Goal: Task Accomplishment & Management: Use online tool/utility

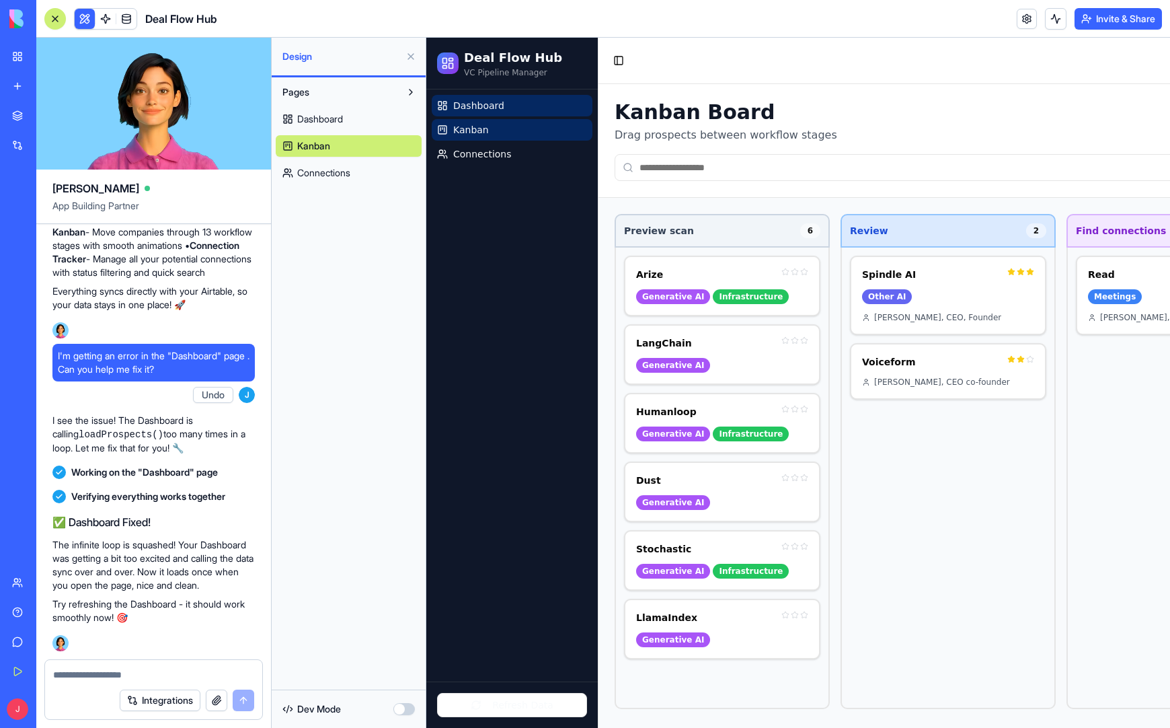
click at [486, 106] on span "Dashboard" at bounding box center [478, 105] width 51 height 13
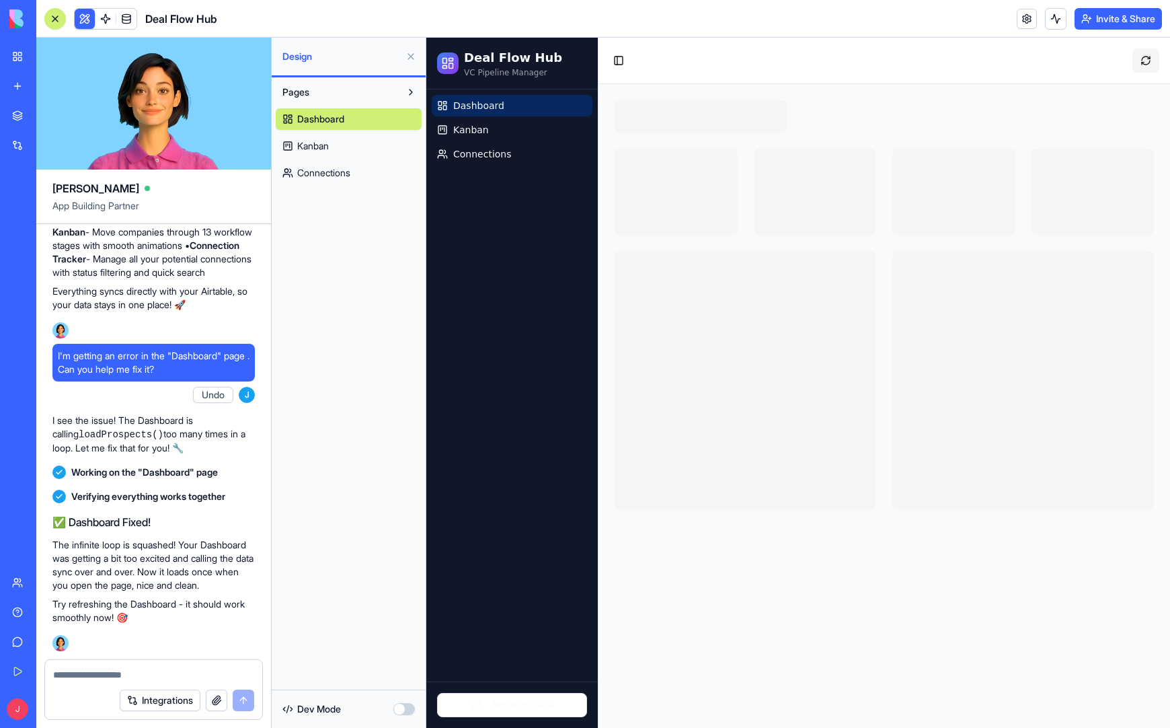
click at [1149, 58] on button at bounding box center [1145, 60] width 27 height 24
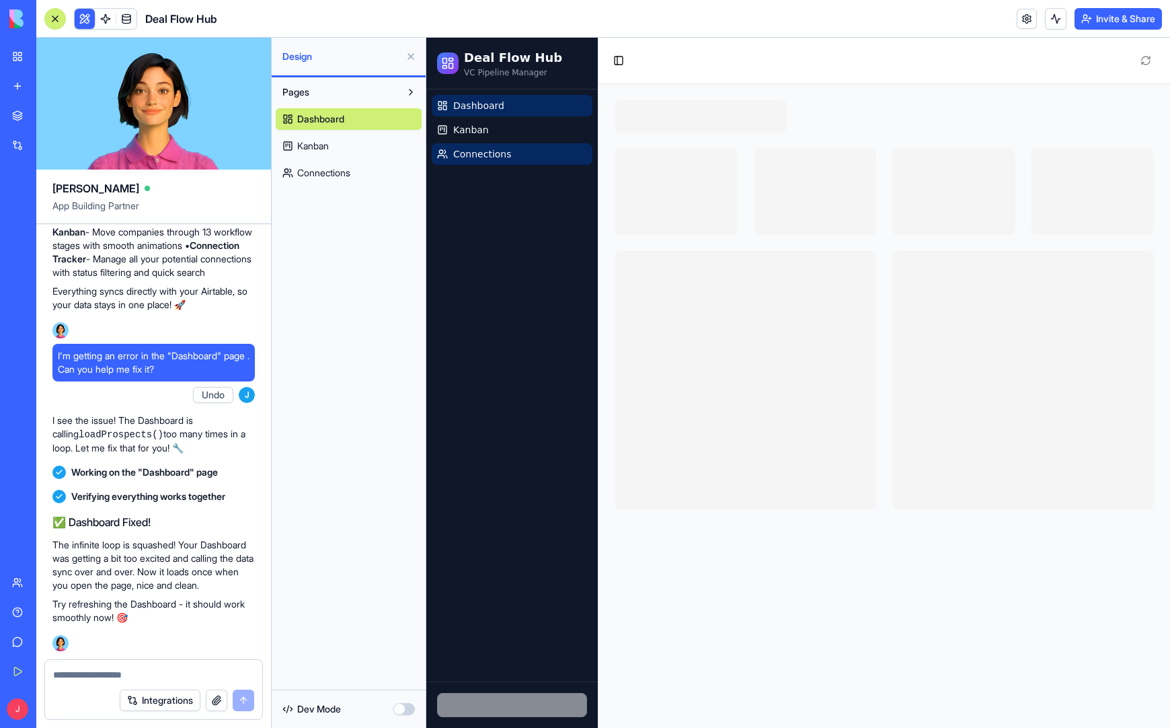
click at [469, 153] on span "Connections" at bounding box center [482, 153] width 59 height 13
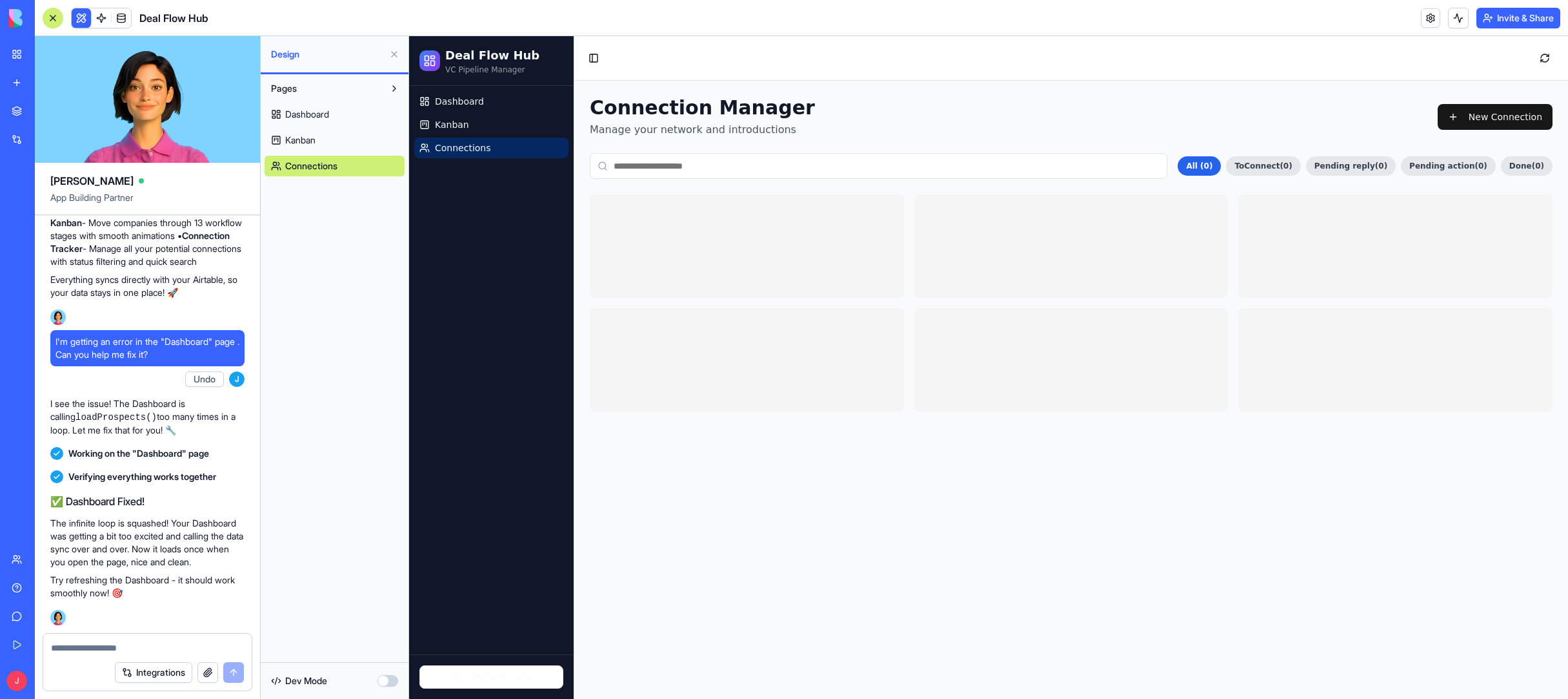
click at [304, 136] on span "Kanban" at bounding box center [300, 139] width 31 height 12
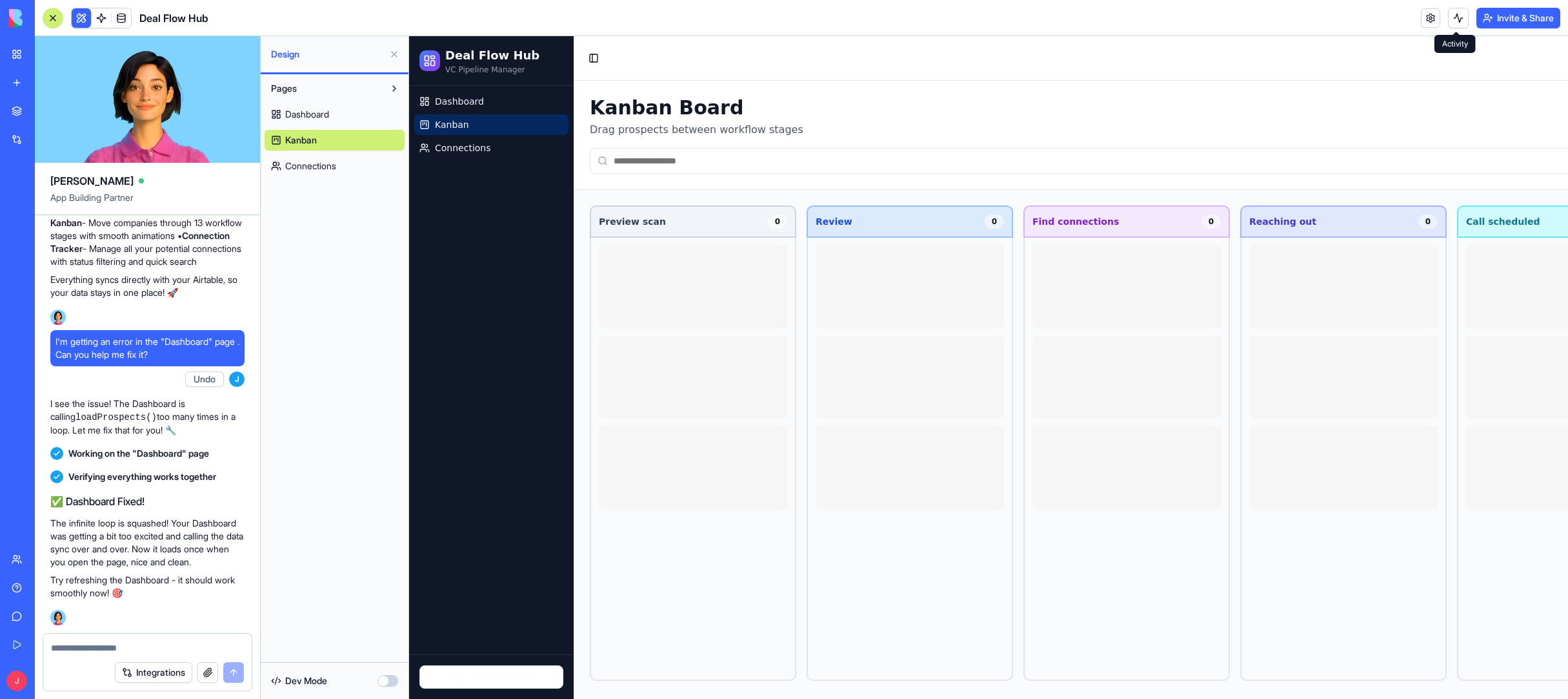
click at [1122, 23] on button at bounding box center [1459, 18] width 21 height 21
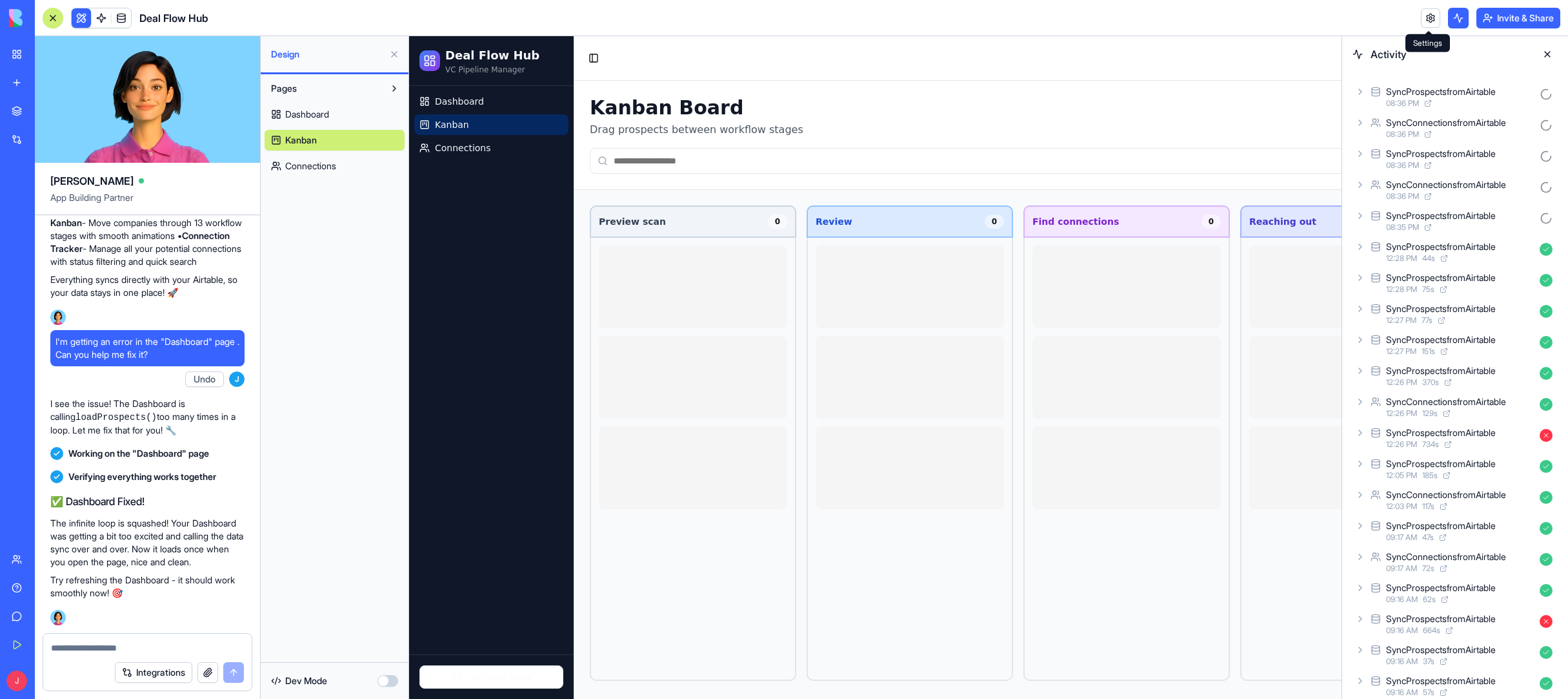
click at [1122, 18] on link at bounding box center [1431, 18] width 19 height 19
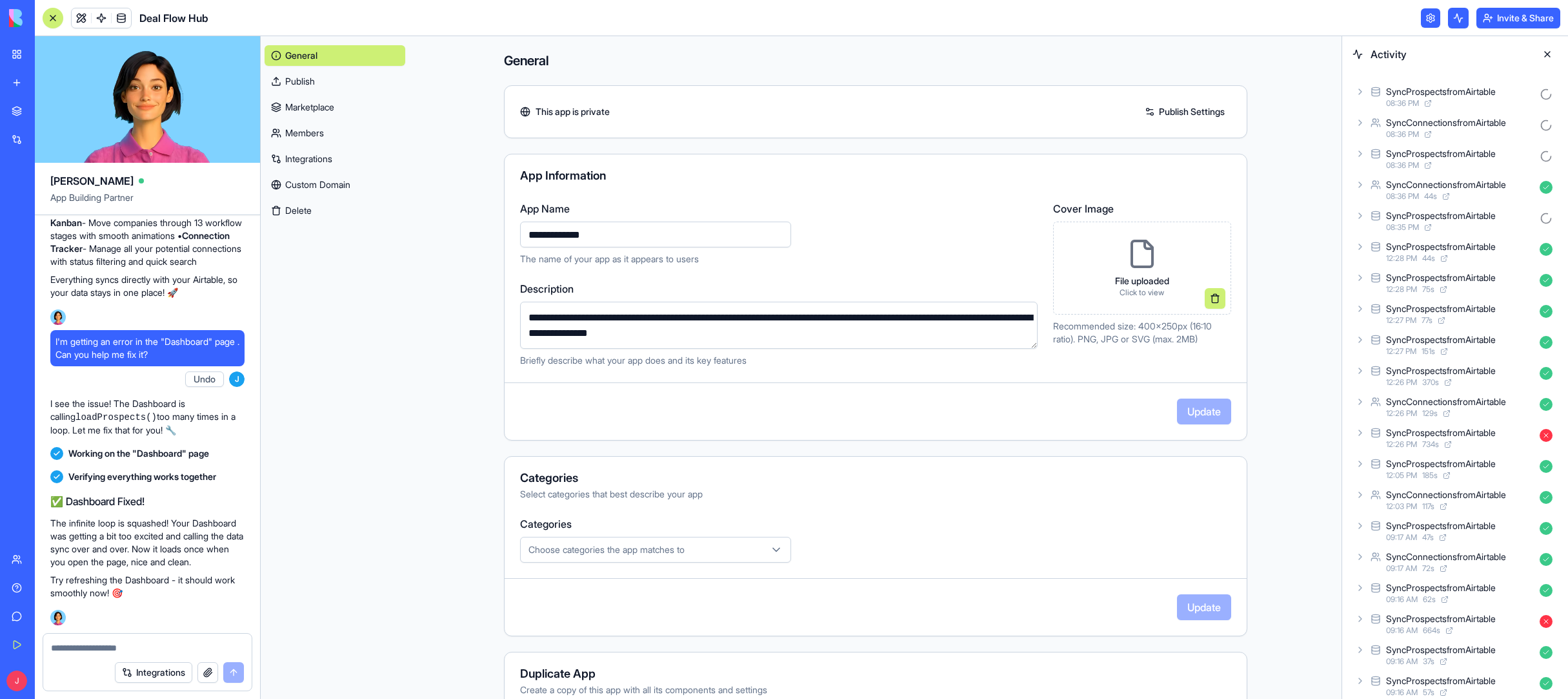
click at [1122, 52] on button at bounding box center [1548, 55] width 21 height 21
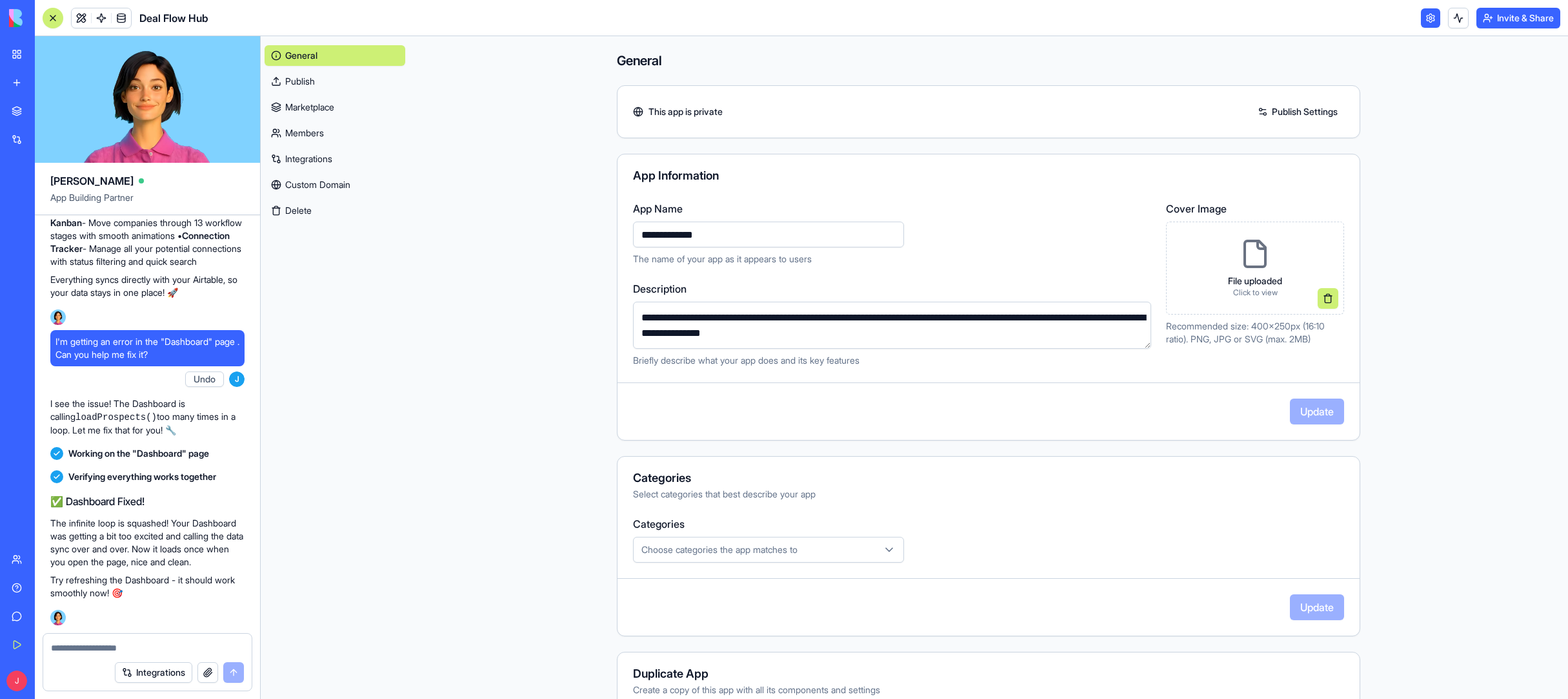
click at [1122, 19] on link at bounding box center [1431, 18] width 19 height 19
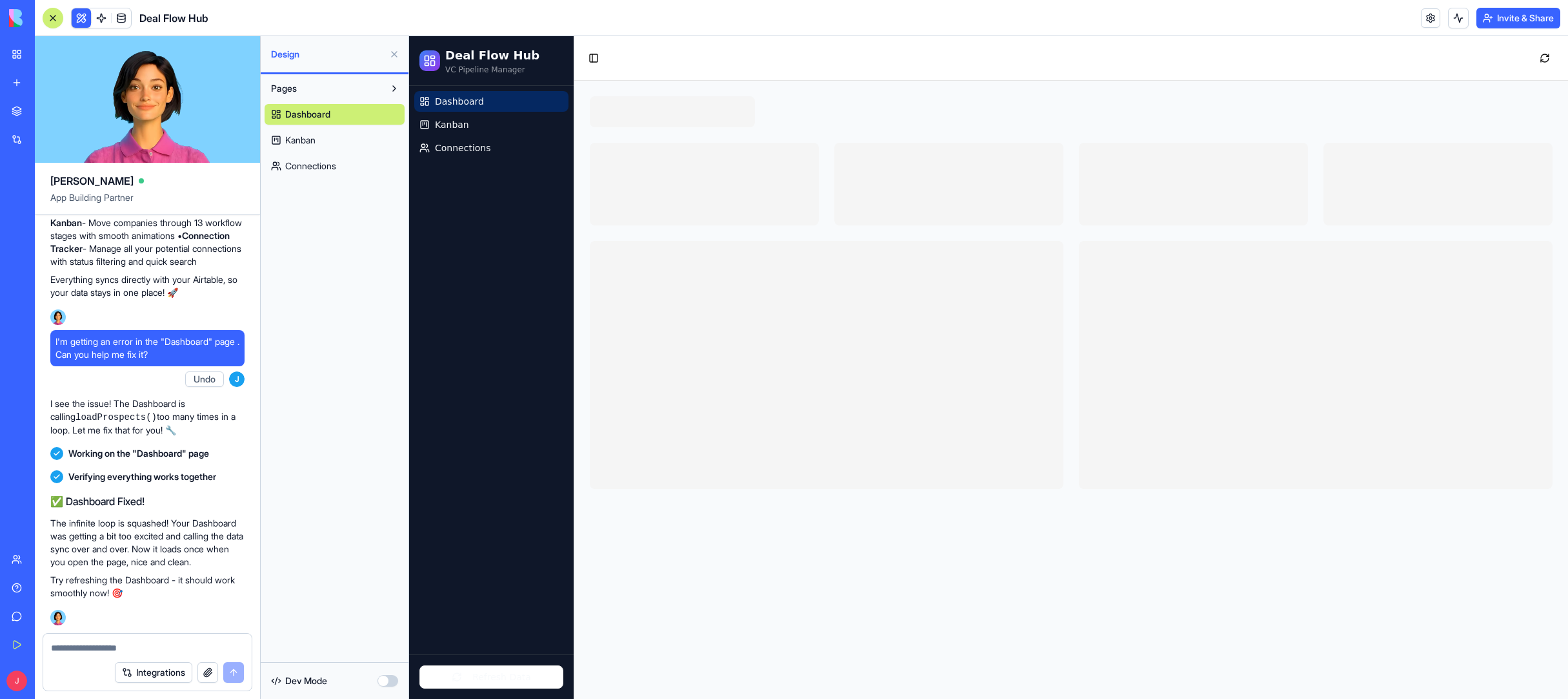
click at [317, 163] on span "Connections" at bounding box center [310, 165] width 51 height 12
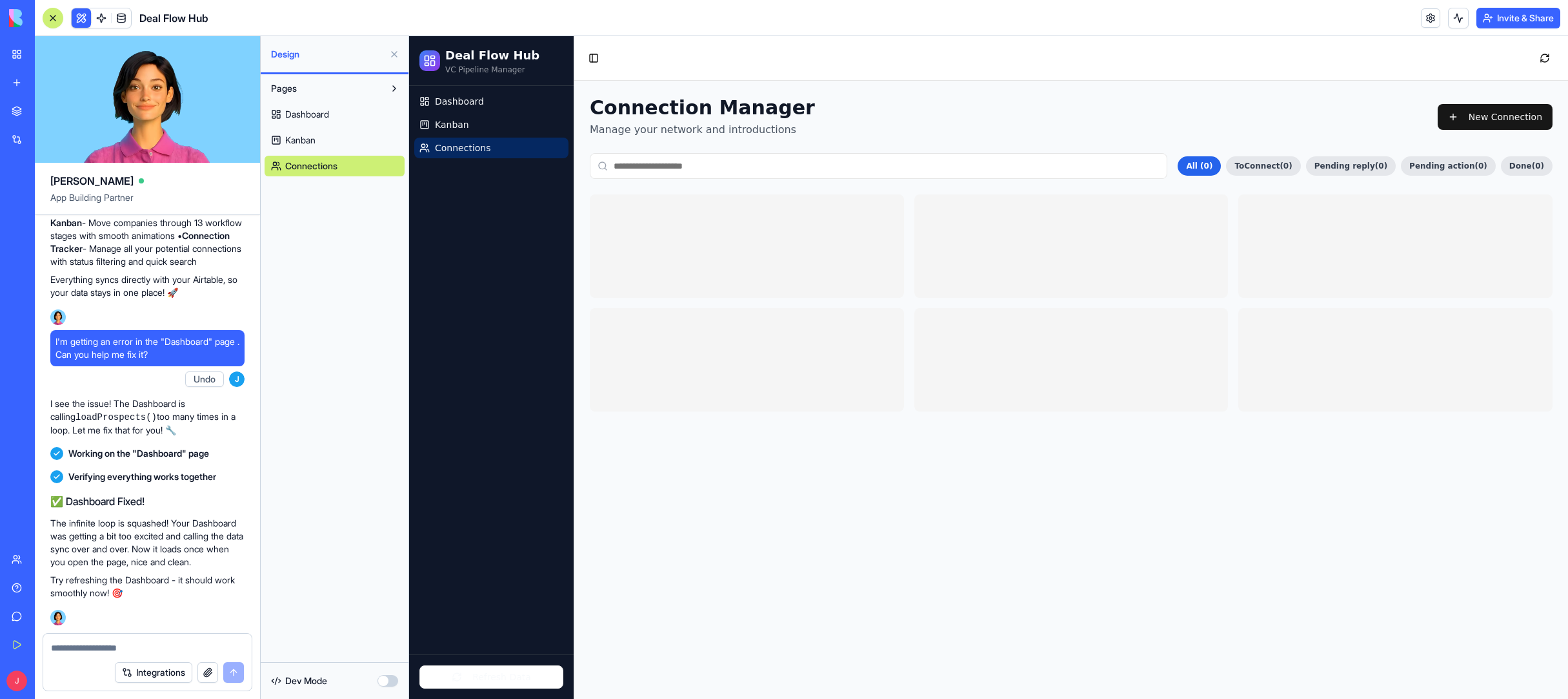
click at [318, 144] on link "Kanban" at bounding box center [335, 140] width 140 height 21
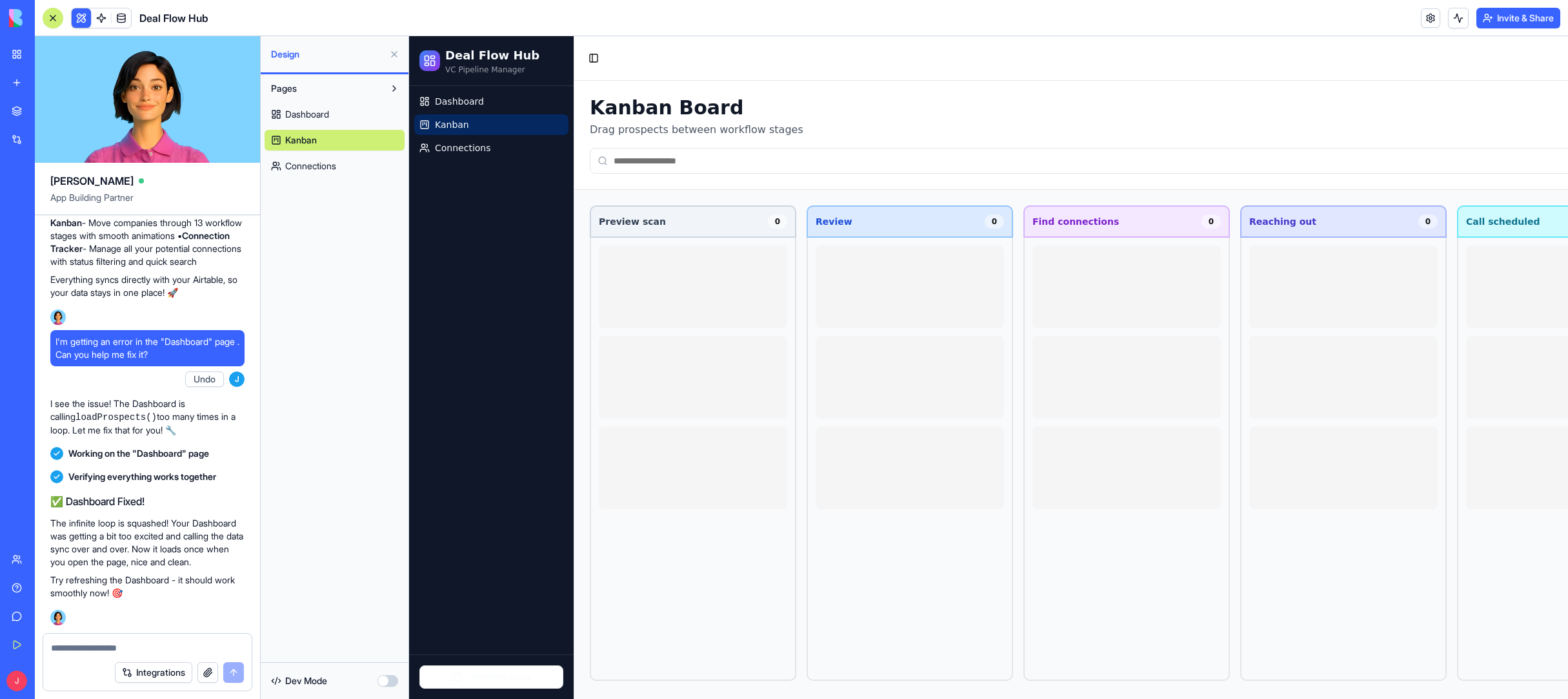
click at [324, 117] on span "Dashboard" at bounding box center [307, 113] width 44 height 12
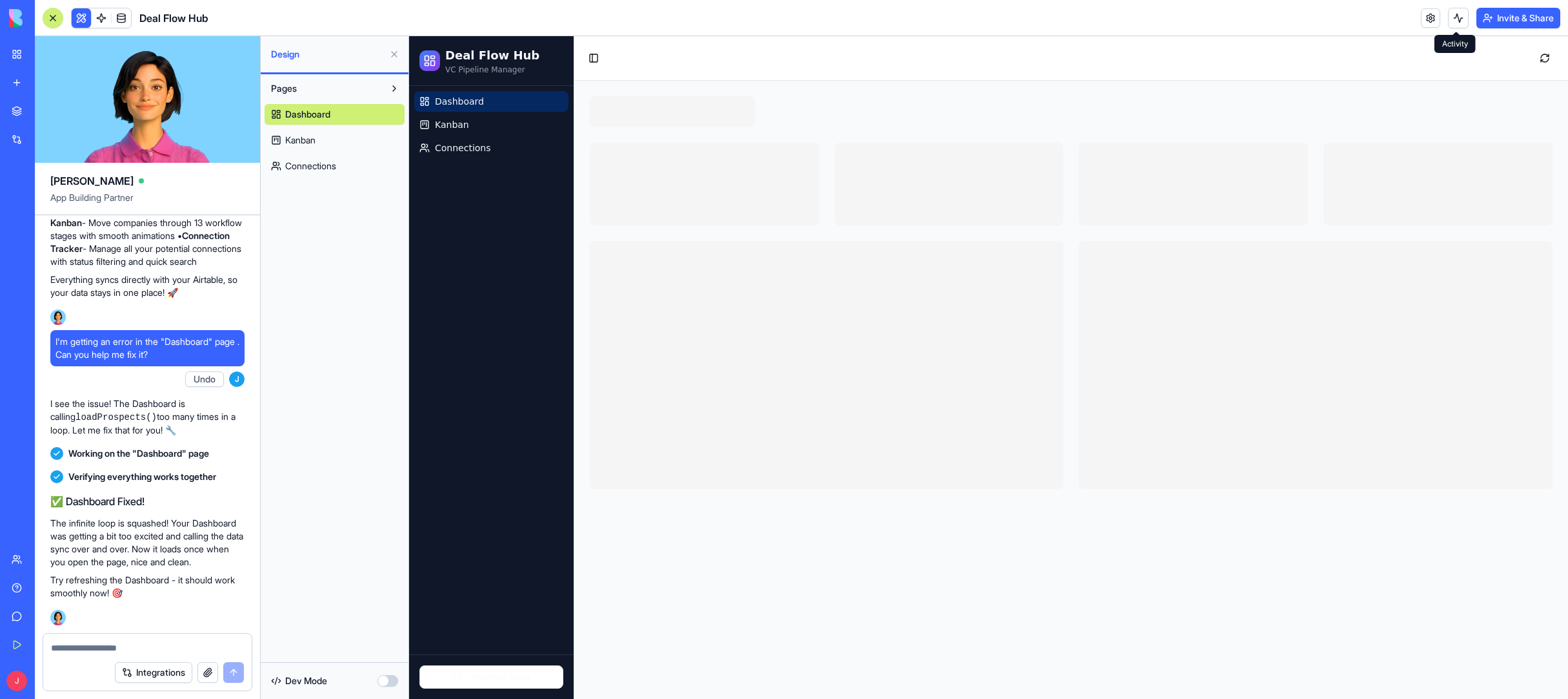
click at [1122, 20] on button at bounding box center [1459, 18] width 21 height 21
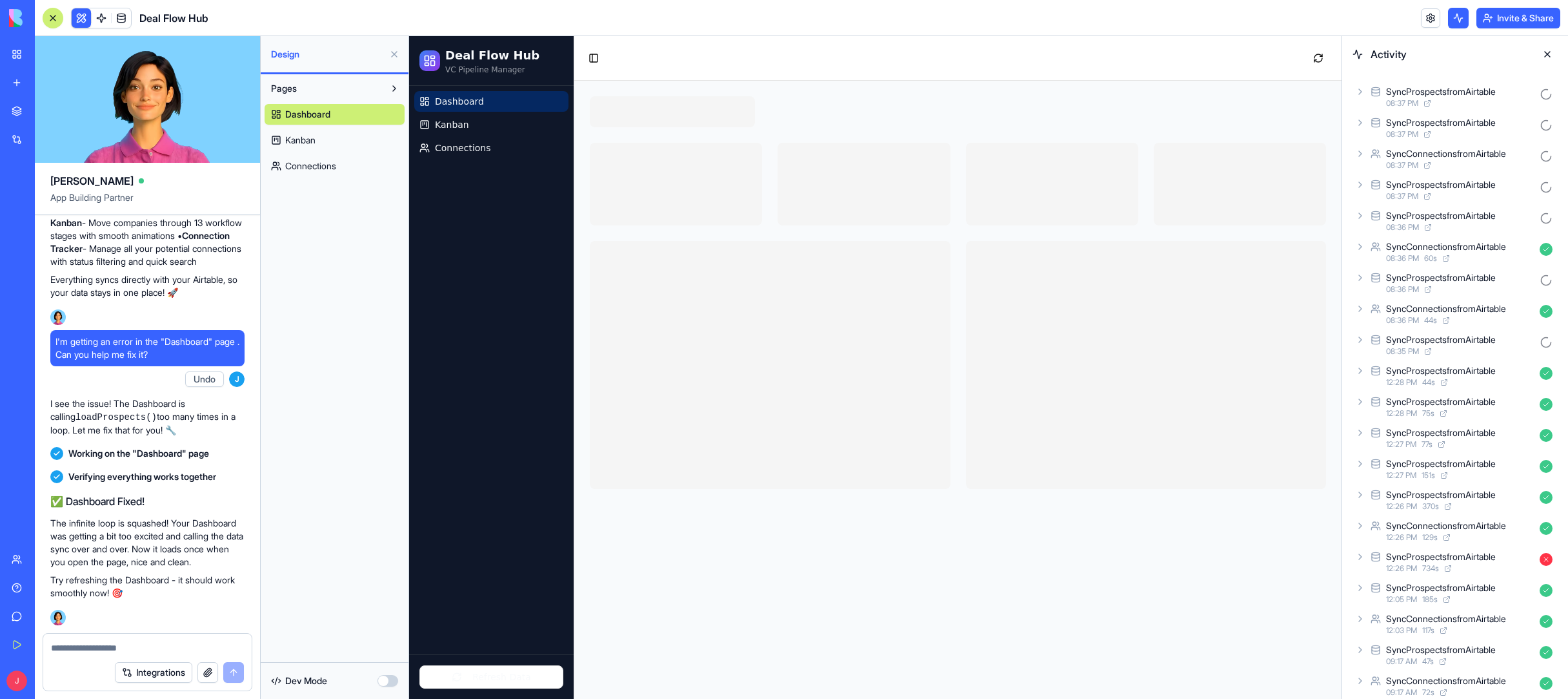
click at [1122, 250] on icon at bounding box center [1546, 250] width 5 height 4
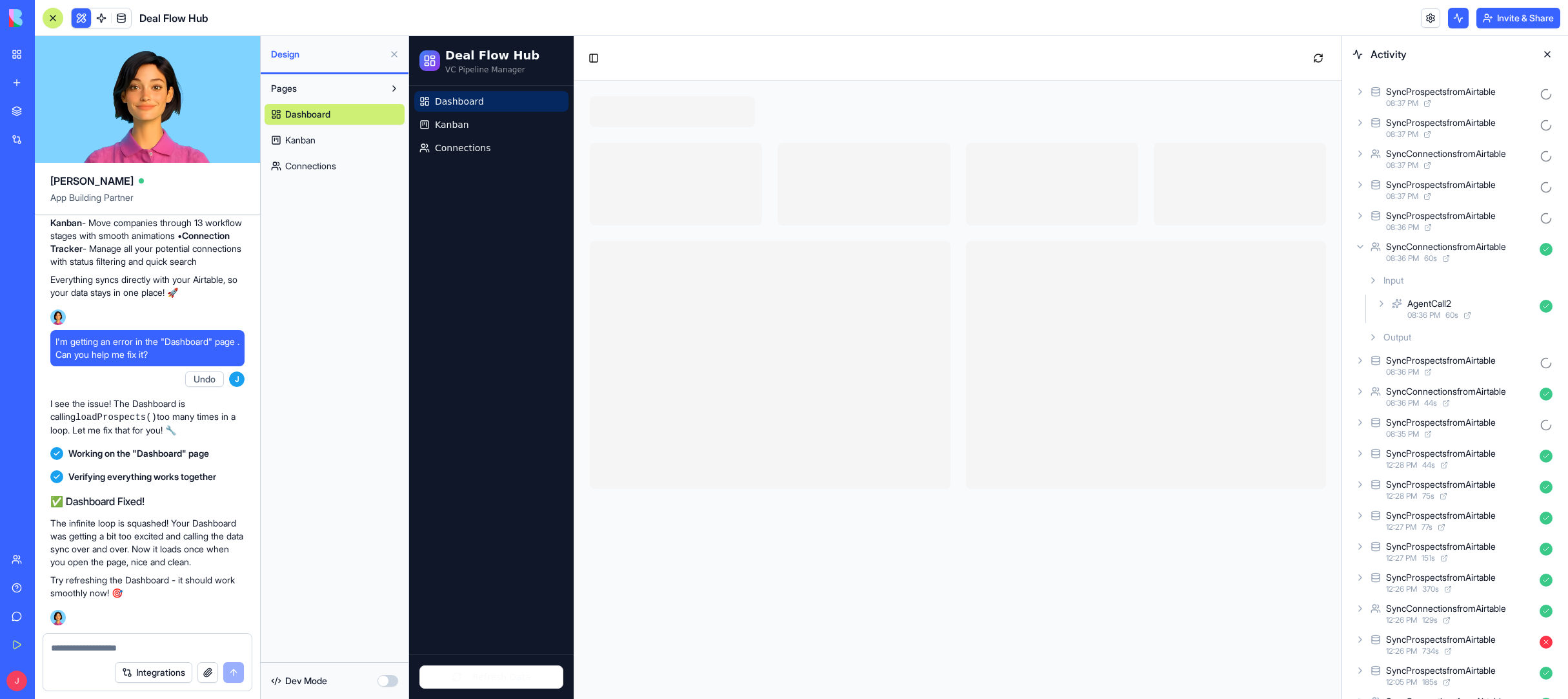
click at [1122, 247] on icon at bounding box center [1545, 249] width 12 height 12
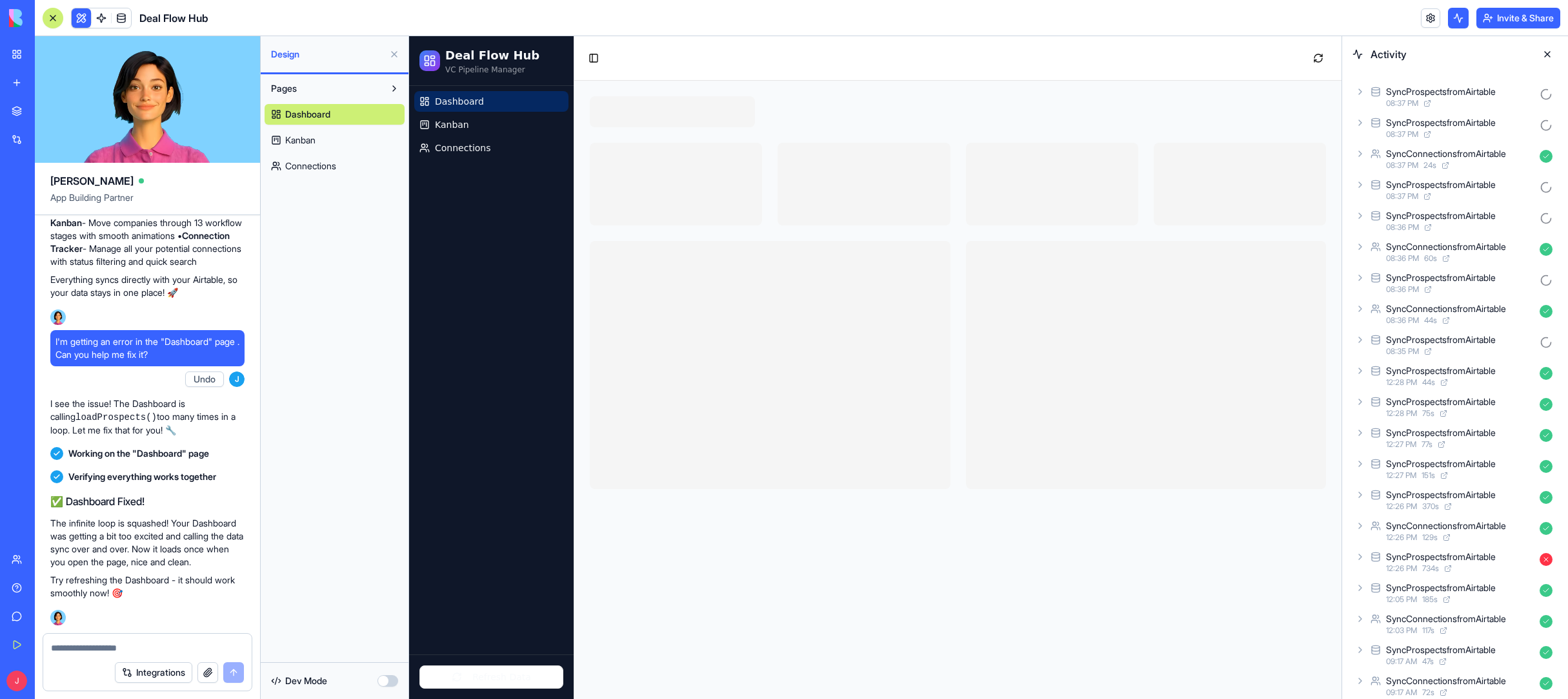
click at [1122, 275] on div "SyncProspectsfromAirtable" at bounding box center [1440, 277] width 109 height 12
click at [1122, 273] on div "SyncProspectsfromAirtable" at bounding box center [1440, 277] width 109 height 12
click at [471, 149] on span "Connections" at bounding box center [463, 147] width 57 height 12
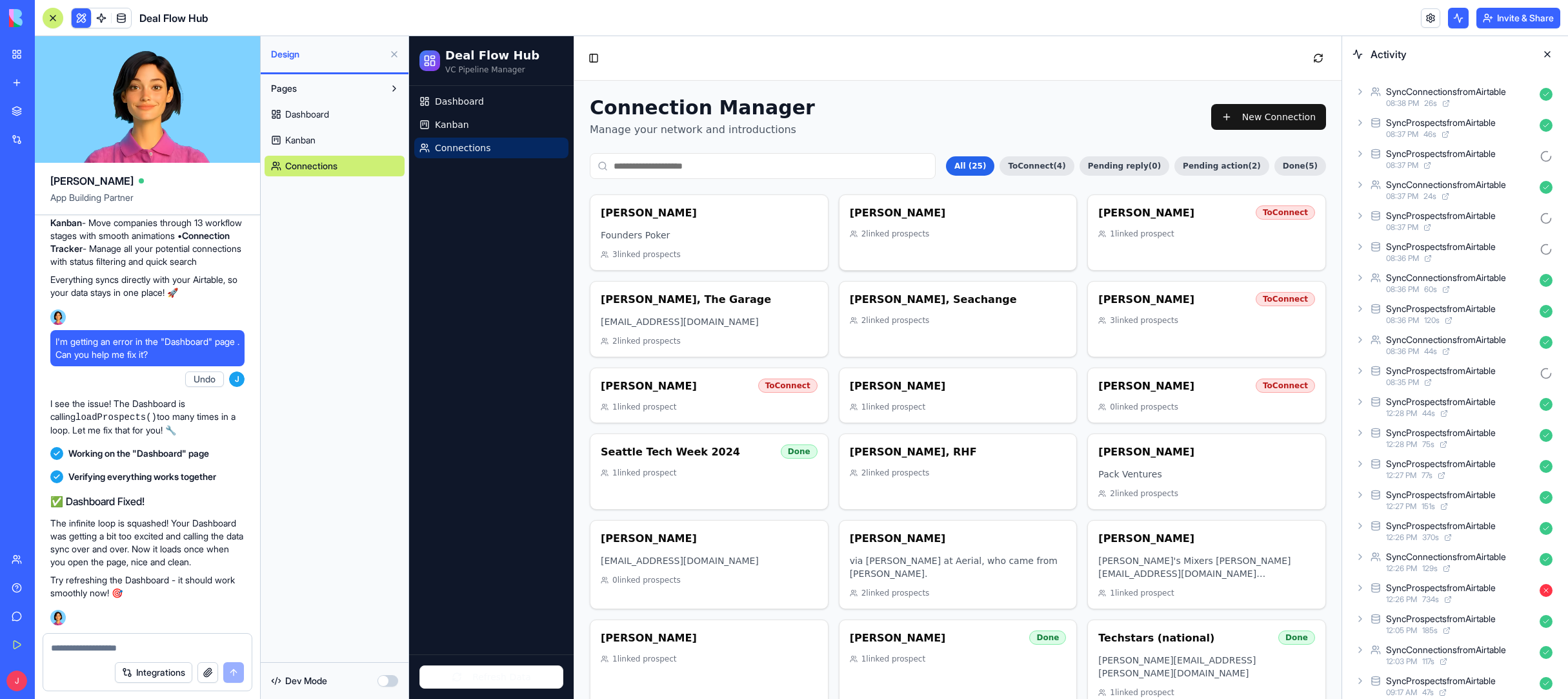
drag, startPoint x: 870, startPoint y: 228, endPoint x: 878, endPoint y: 219, distance: 12.0
click at [878, 219] on div "Kirby Winfield 2 linked prospect s" at bounding box center [959, 222] width 217 height 34
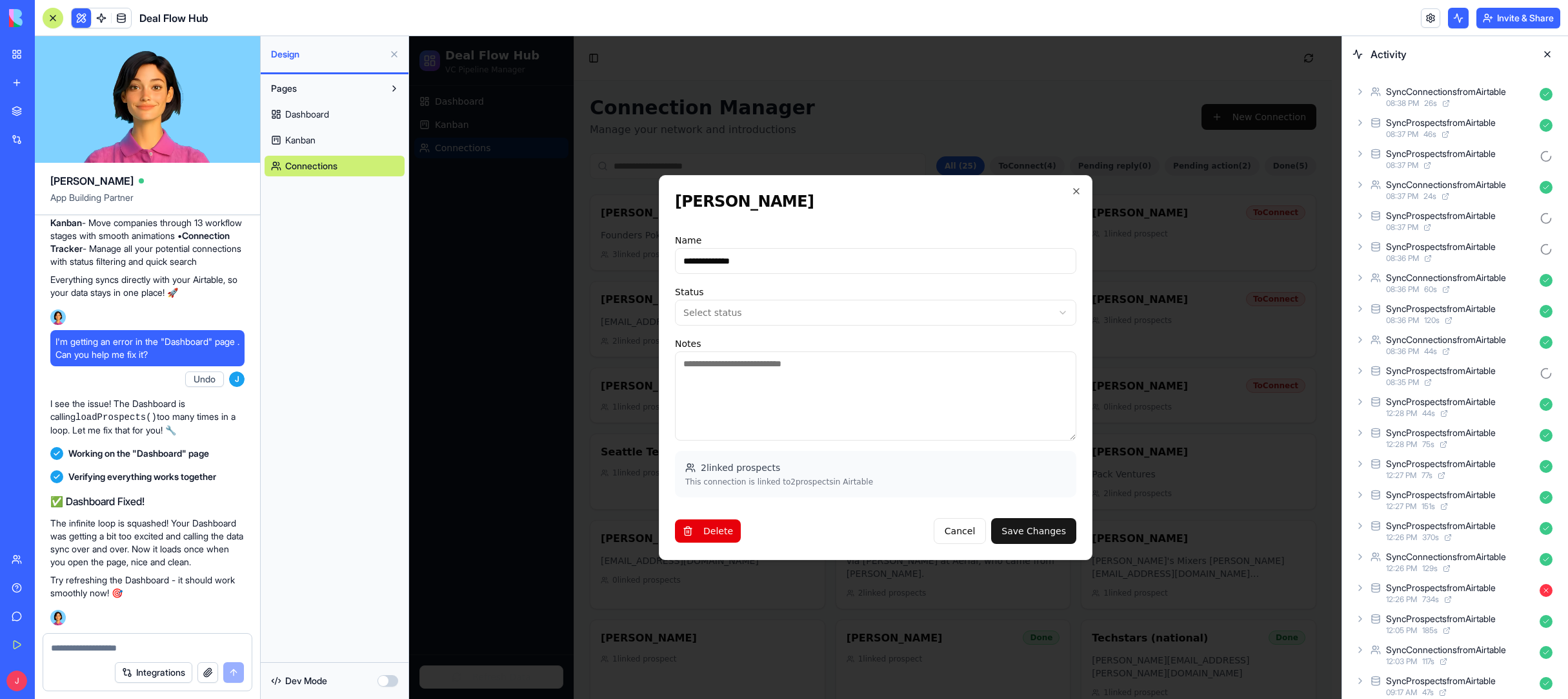
click at [779, 476] on p "This connection is linked to 2 prospect s in Airtable" at bounding box center [875, 481] width 381 height 11
click at [755, 469] on span "2 linked prospect s" at bounding box center [740, 467] width 80 height 12
click at [748, 481] on p "This connection is linked to 2 prospect s in Airtable" at bounding box center [875, 481] width 381 height 11
click at [774, 493] on div "2 linked prospect s This connection is linked to 2 prospect s in Airtable" at bounding box center [875, 473] width 401 height 46
click at [772, 479] on p "This connection is linked to 2 prospect s in Airtable" at bounding box center [875, 481] width 381 height 11
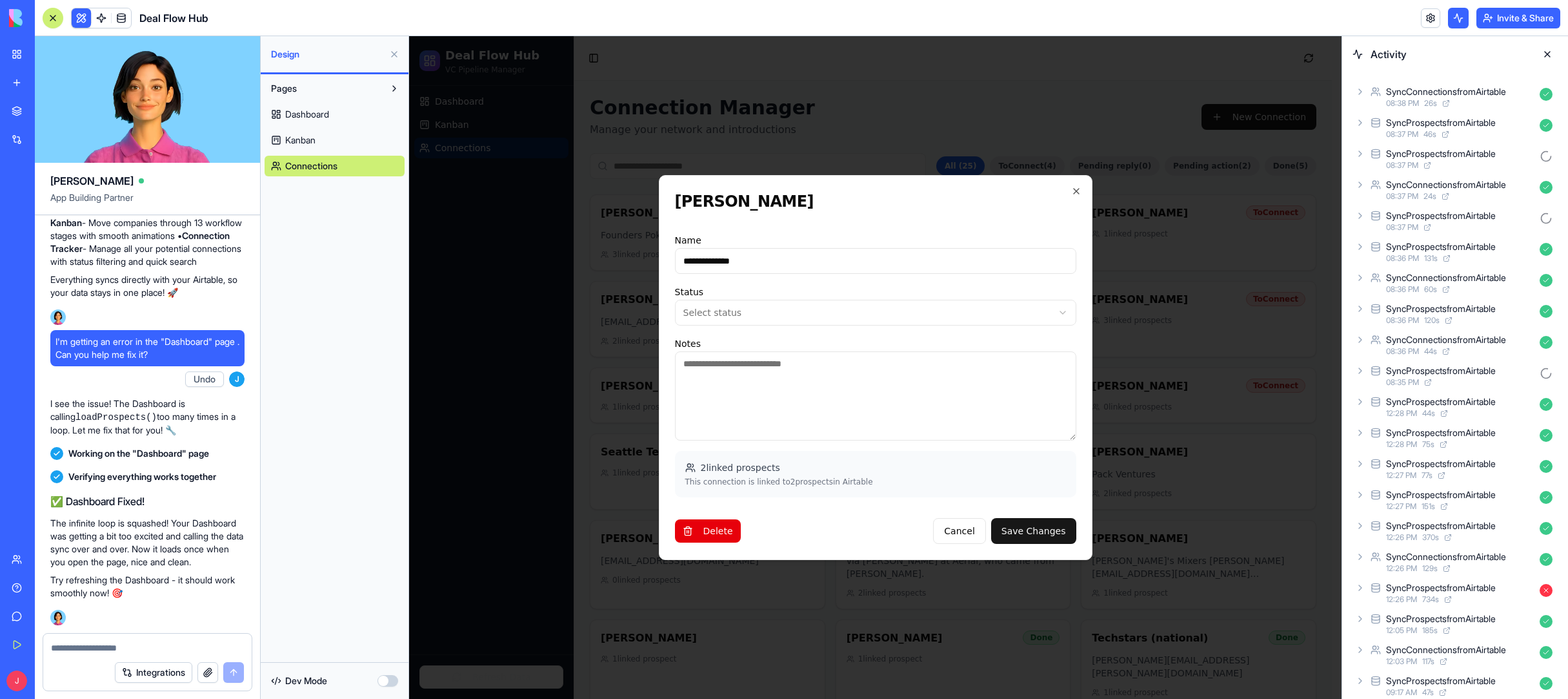
click at [762, 471] on span "2 linked prospect s" at bounding box center [740, 467] width 80 height 12
click at [760, 469] on span "2 linked prospect s" at bounding box center [740, 467] width 80 height 12
click at [963, 529] on button "Cancel" at bounding box center [959, 530] width 52 height 26
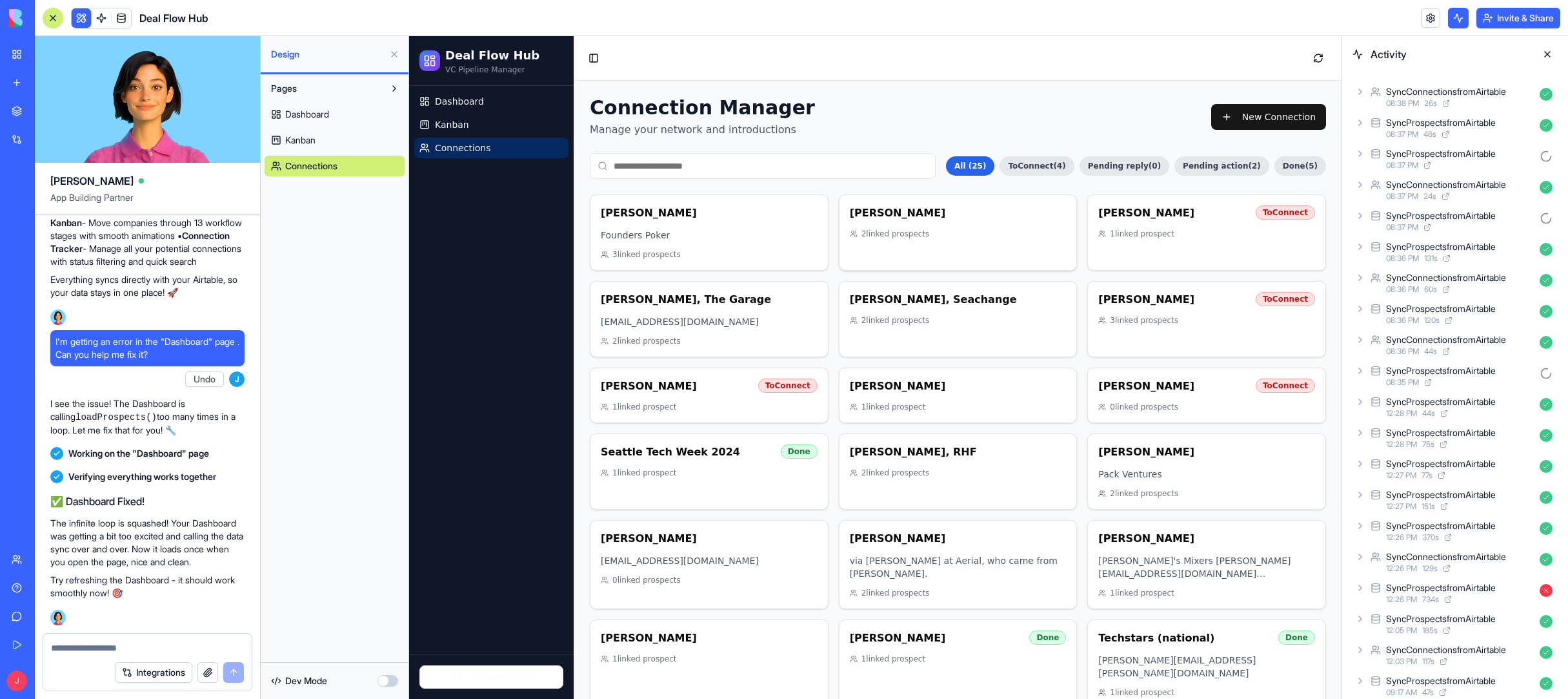
click at [1011, 239] on div "Kirby Winfield 2 linked prospect s" at bounding box center [958, 222] width 237 height 54
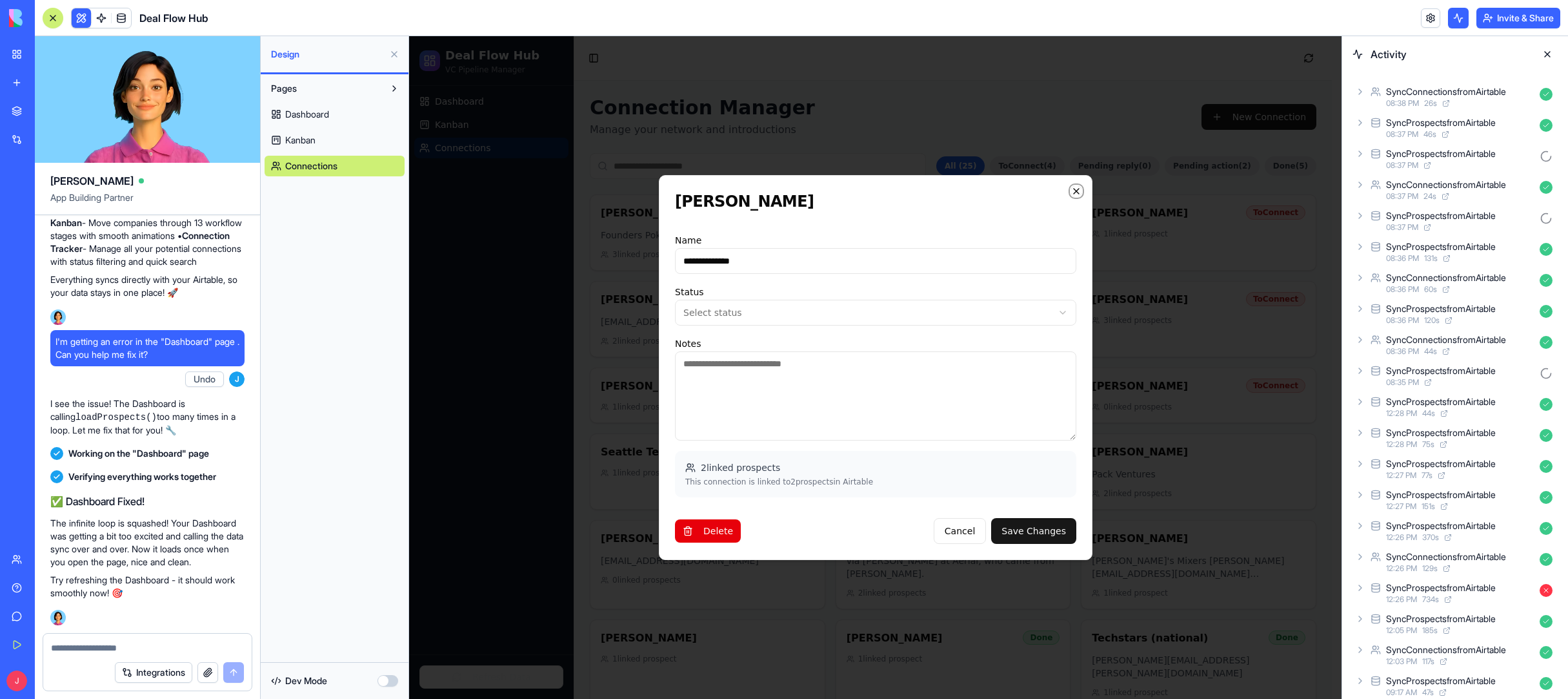
click at [1078, 191] on icon "button" at bounding box center [1076, 191] width 11 height 11
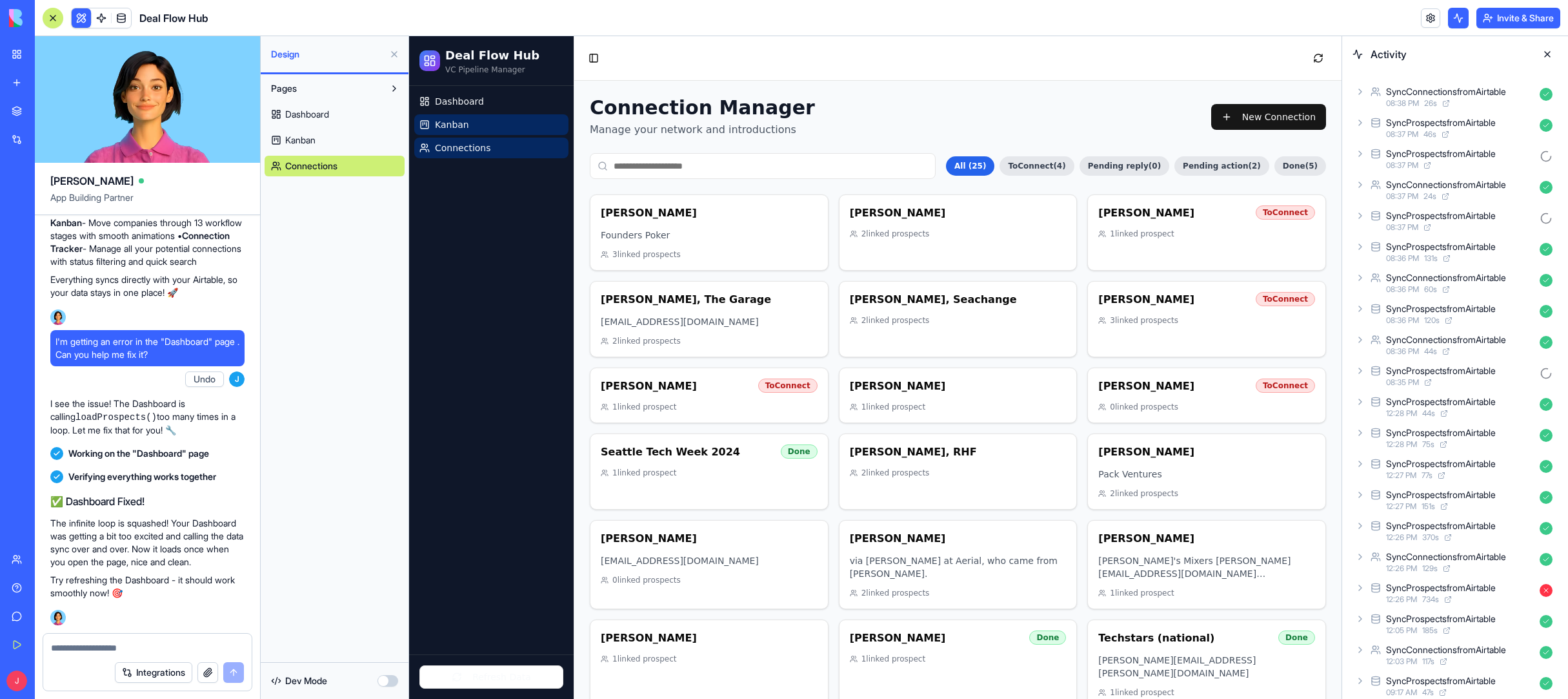
click at [486, 129] on link "Kanban" at bounding box center [491, 125] width 154 height 21
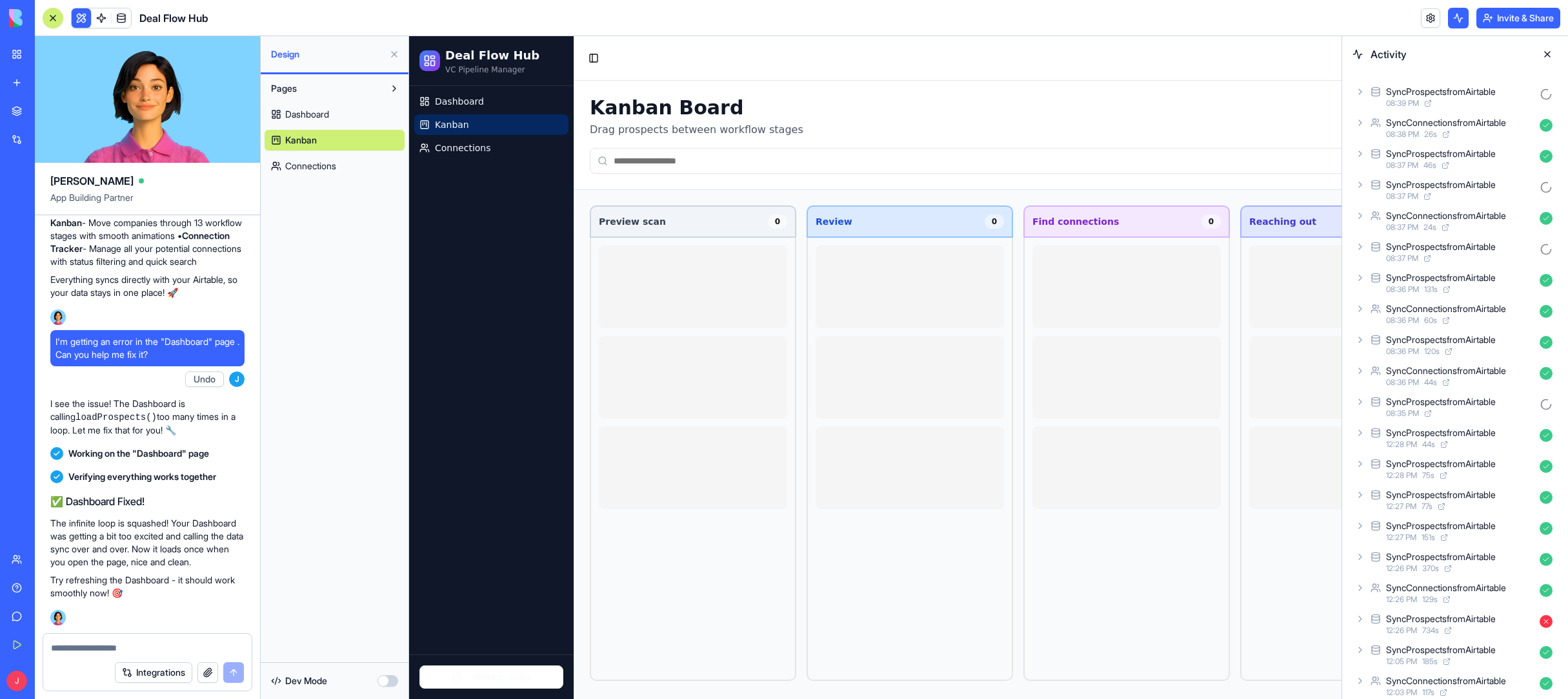
type input "*"
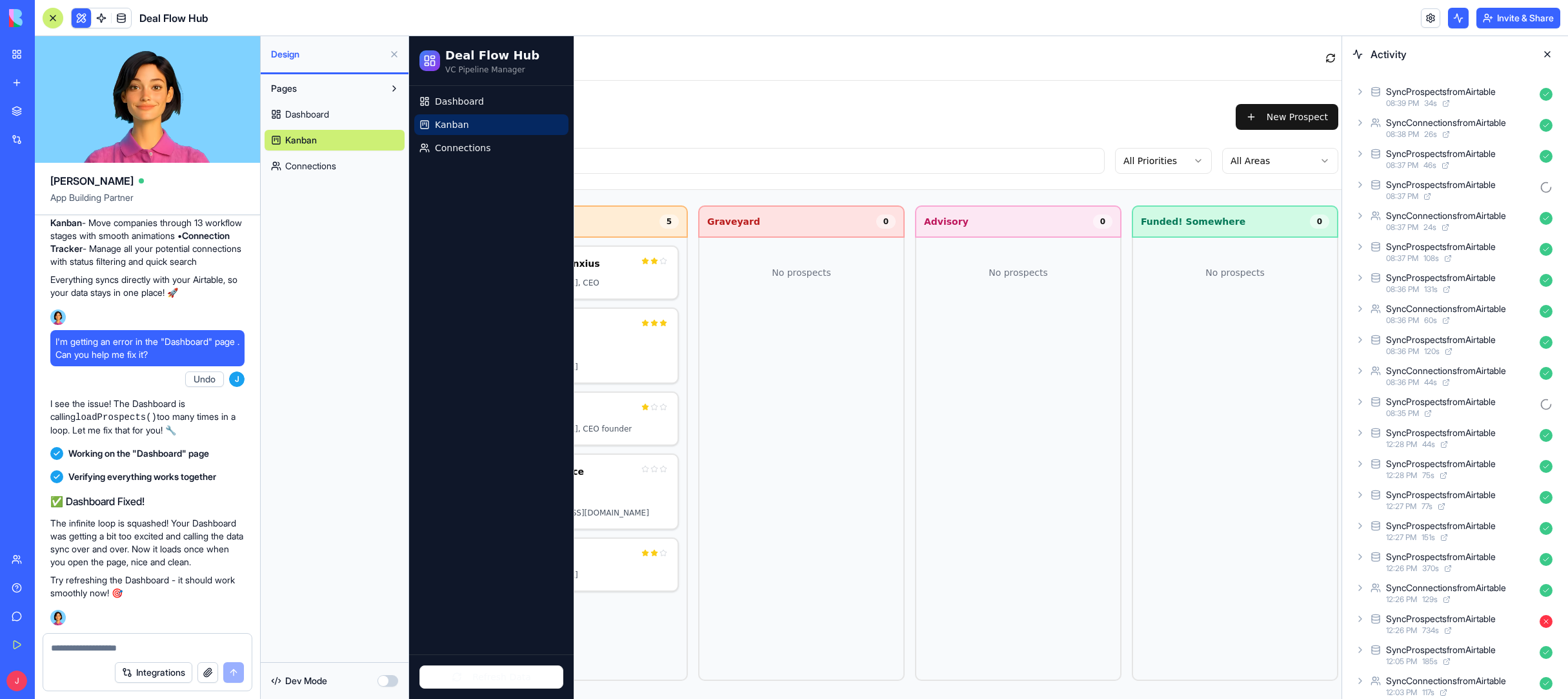
scroll to position [0, 2081]
drag, startPoint x: 668, startPoint y: 693, endPoint x: 1788, endPoint y: 714, distance: 1120.2
click at [1122, 272] on p "No prospects" at bounding box center [1223, 273] width 188 height 54
click at [1122, 274] on p "No prospects" at bounding box center [1223, 273] width 188 height 54
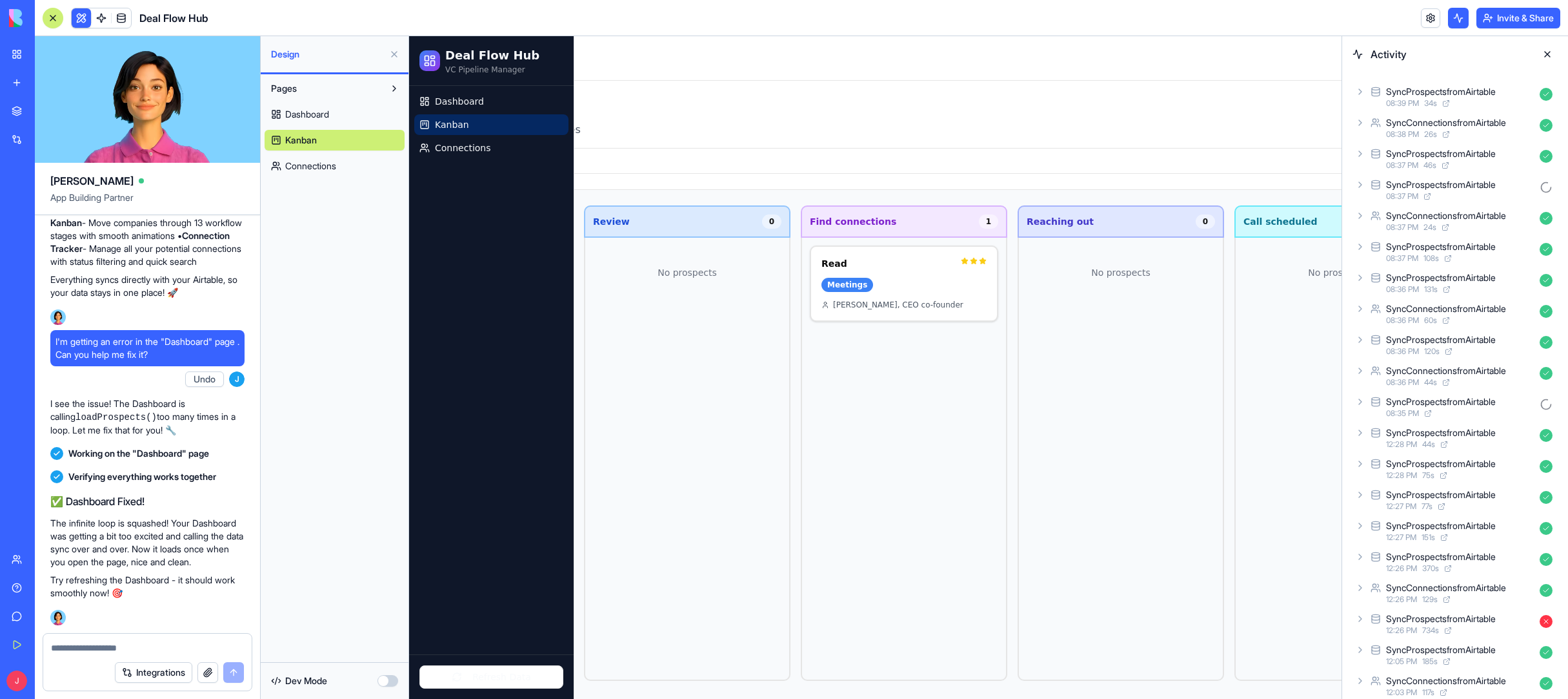
scroll to position [0, 0]
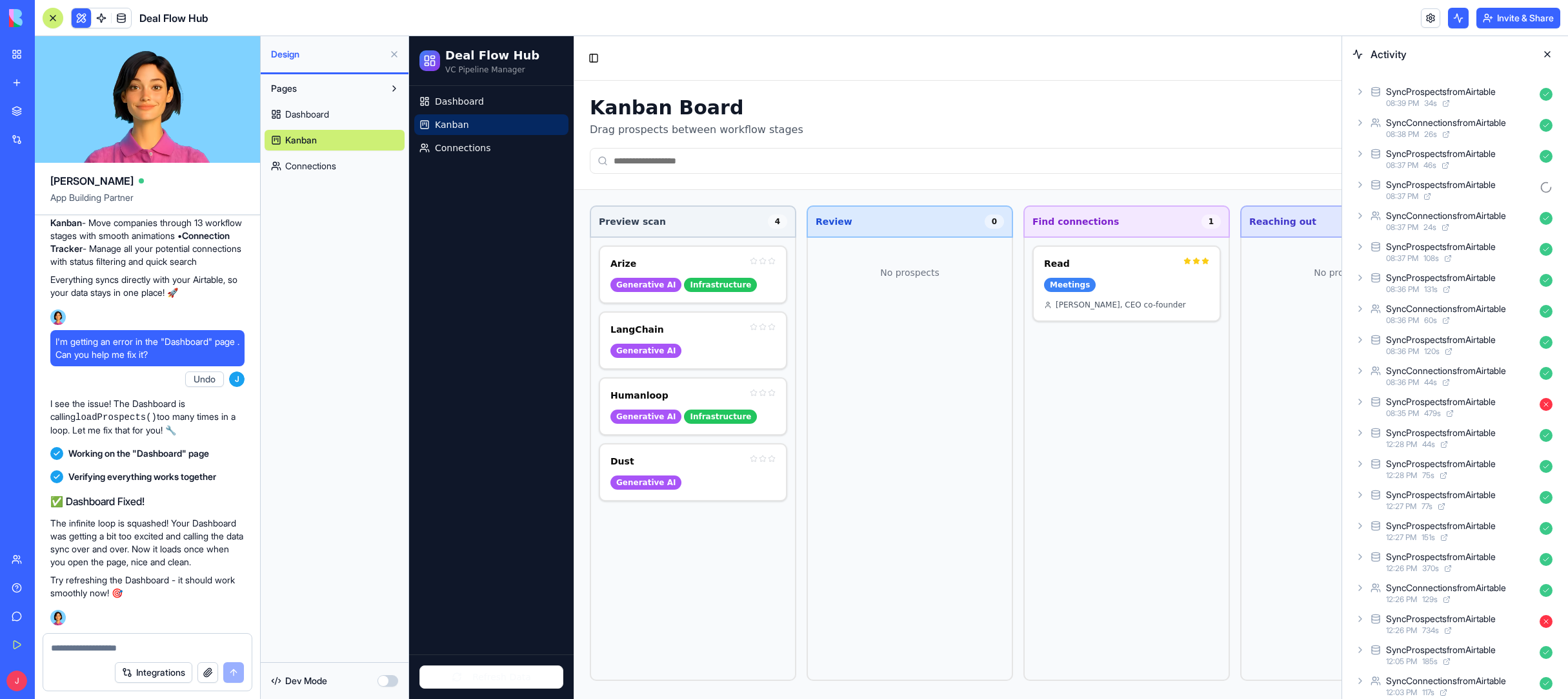
click at [326, 345] on div "Pages Dashboard Kanban Connections" at bounding box center [335, 368] width 148 height 588
click at [1122, 190] on div "SyncProspectsfromAirtable" at bounding box center [1440, 184] width 109 height 12
click at [1122, 189] on div "SyncProspectsfromAirtable" at bounding box center [1440, 184] width 109 height 12
click at [1122, 164] on div "08:37 PM 46 s" at bounding box center [1460, 165] width 149 height 11
drag, startPoint x: 1457, startPoint y: 164, endPoint x: 1459, endPoint y: 136, distance: 28.1
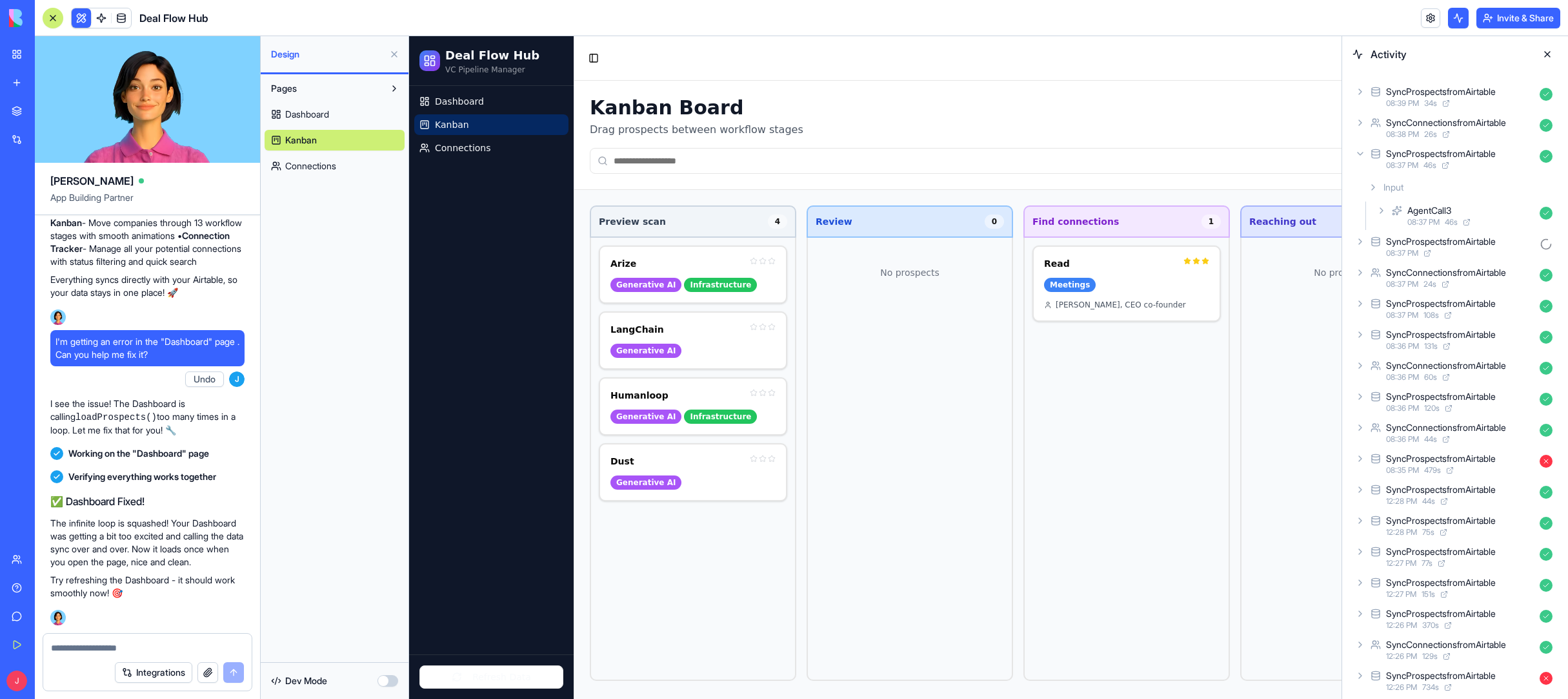
click at [1122, 164] on div "08:37 PM 46 s" at bounding box center [1460, 165] width 149 height 11
click at [1122, 132] on div "08:38 PM 26 s" at bounding box center [1460, 133] width 149 height 11
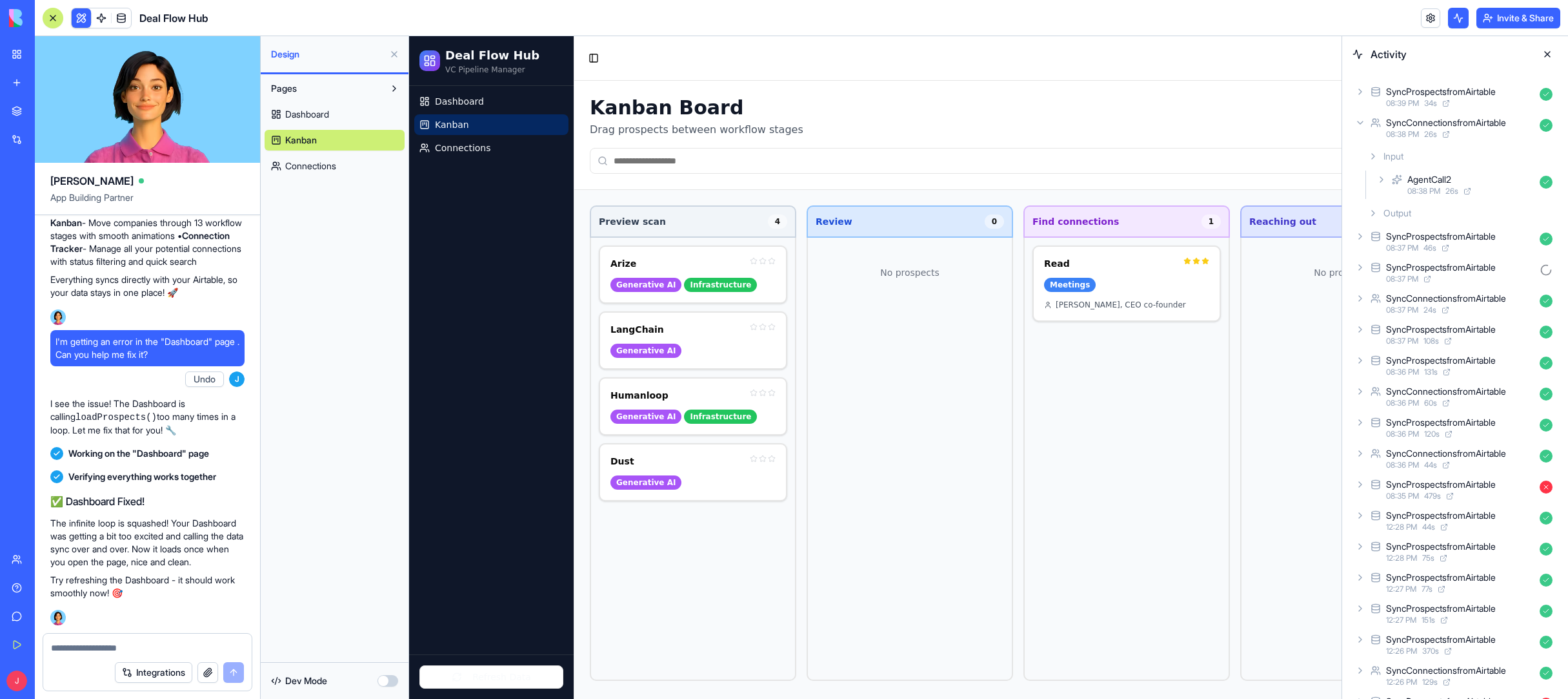
click at [1122, 132] on div "08:38 PM 26 s" at bounding box center [1460, 133] width 149 height 11
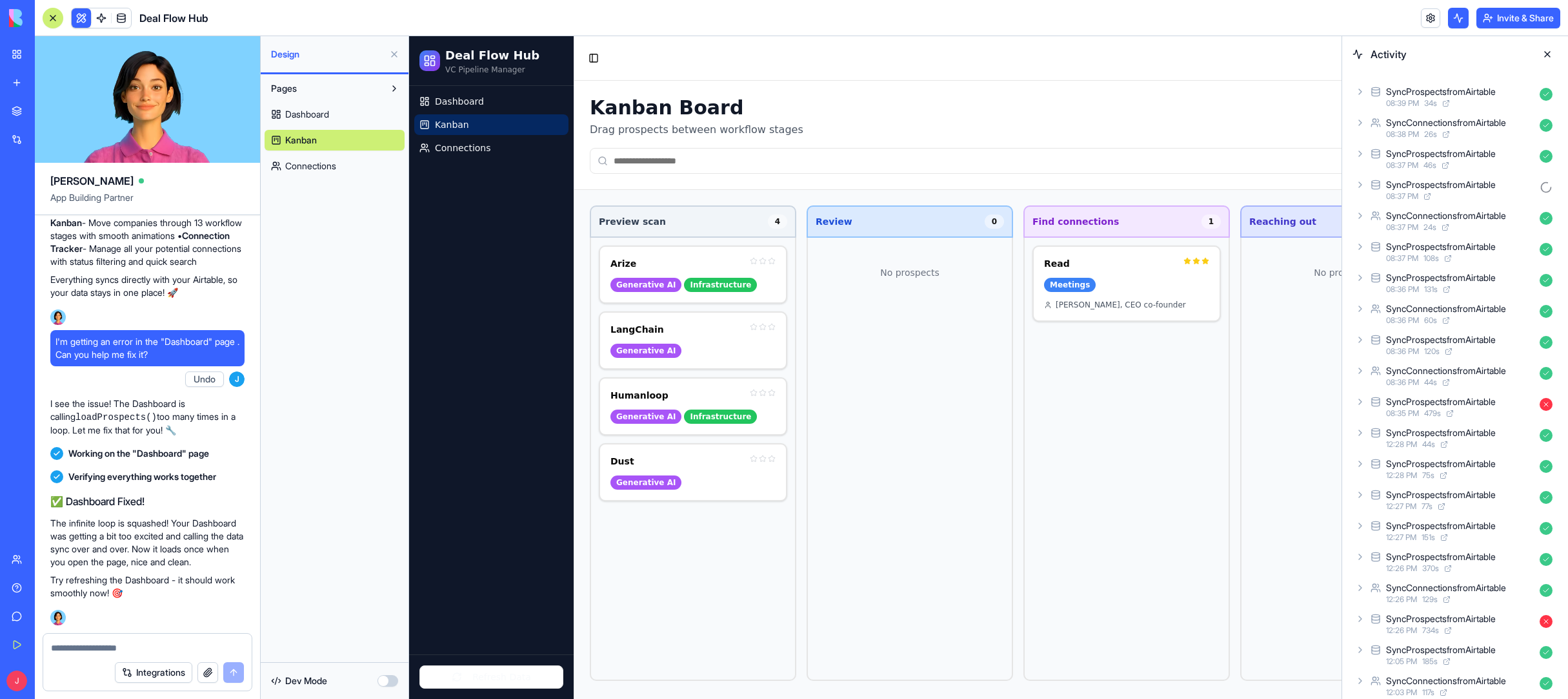
click at [1122, 99] on div "08:39 PM 34 s" at bounding box center [1460, 103] width 149 height 11
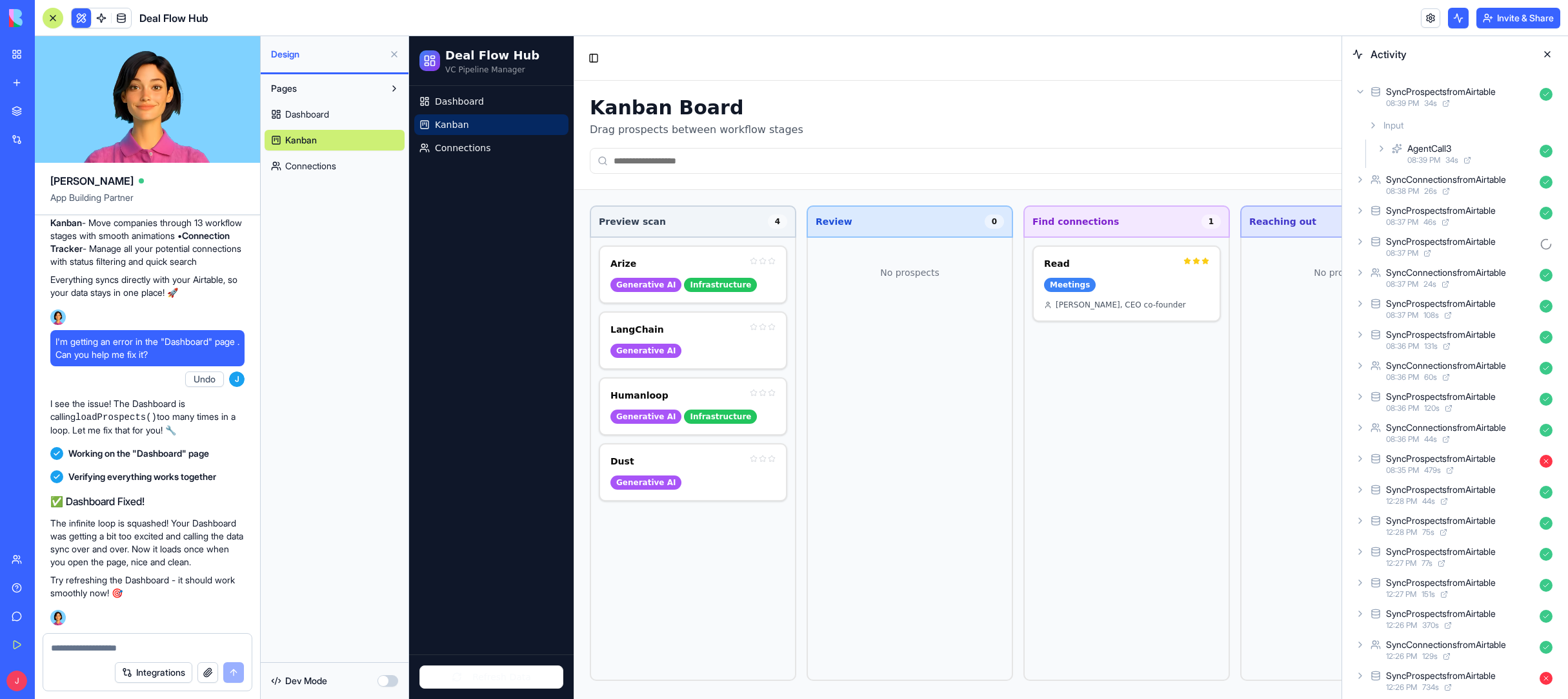
click at [1122, 99] on div "08:39 PM 34 s" at bounding box center [1460, 103] width 149 height 11
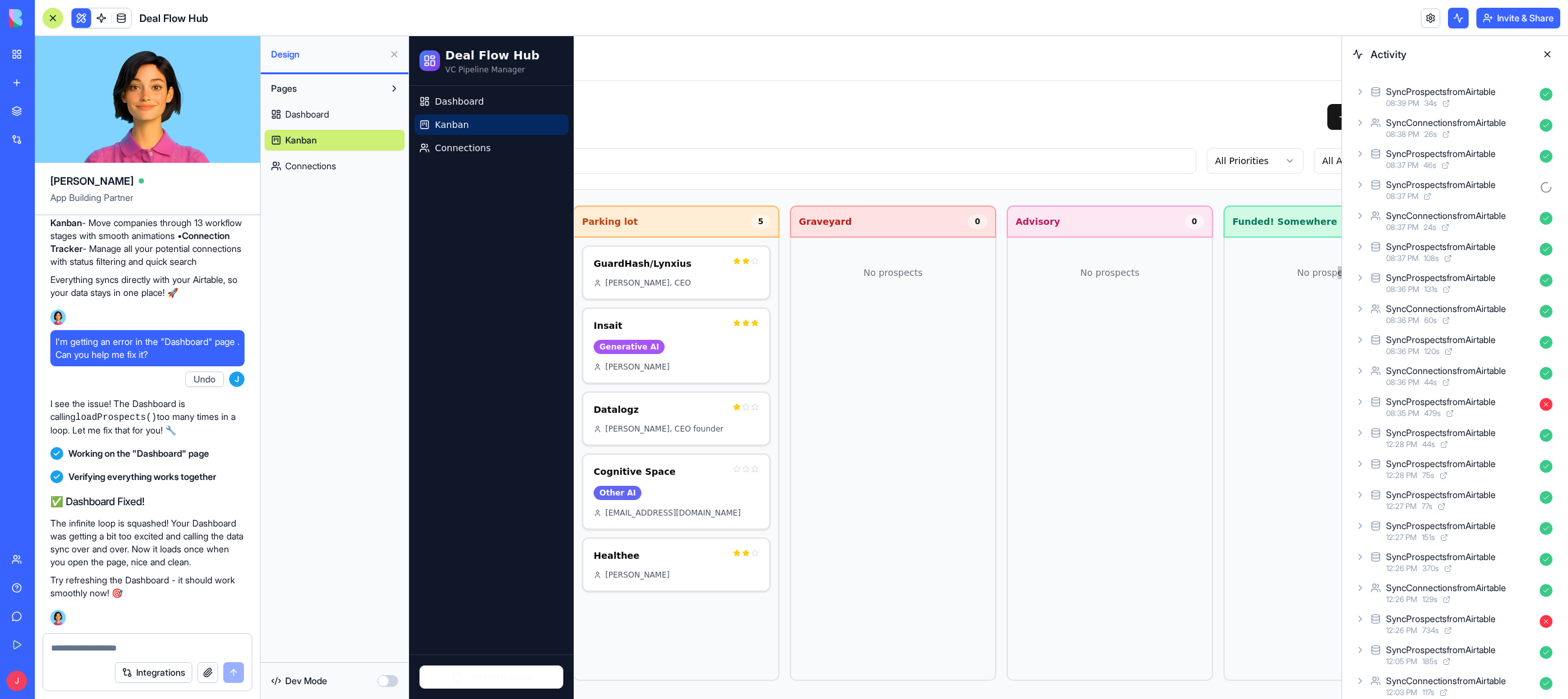
scroll to position [0, 1967]
click at [395, 53] on button at bounding box center [394, 55] width 21 height 21
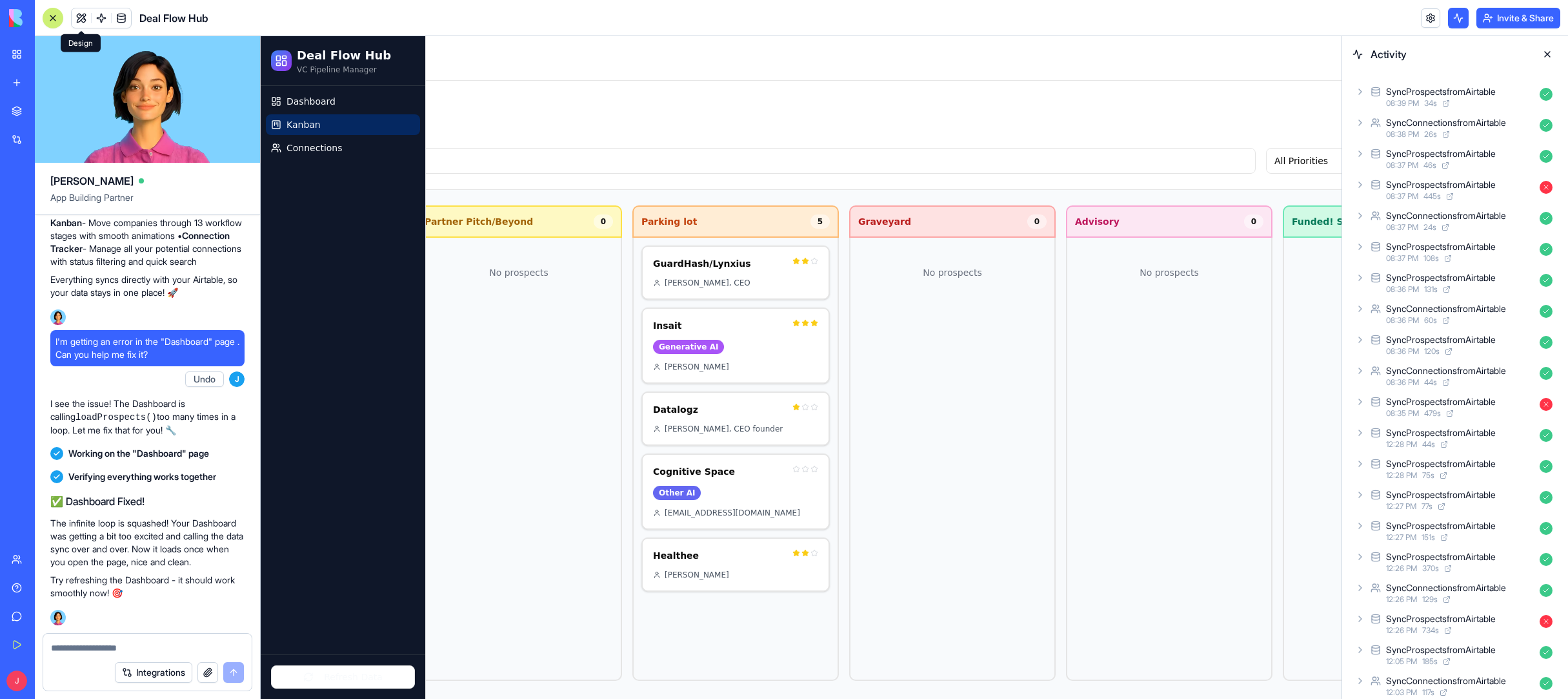
scroll to position [0, 1769]
click at [1122, 188] on div "SyncProspectsfromAirtable" at bounding box center [1460, 184] width 149 height 12
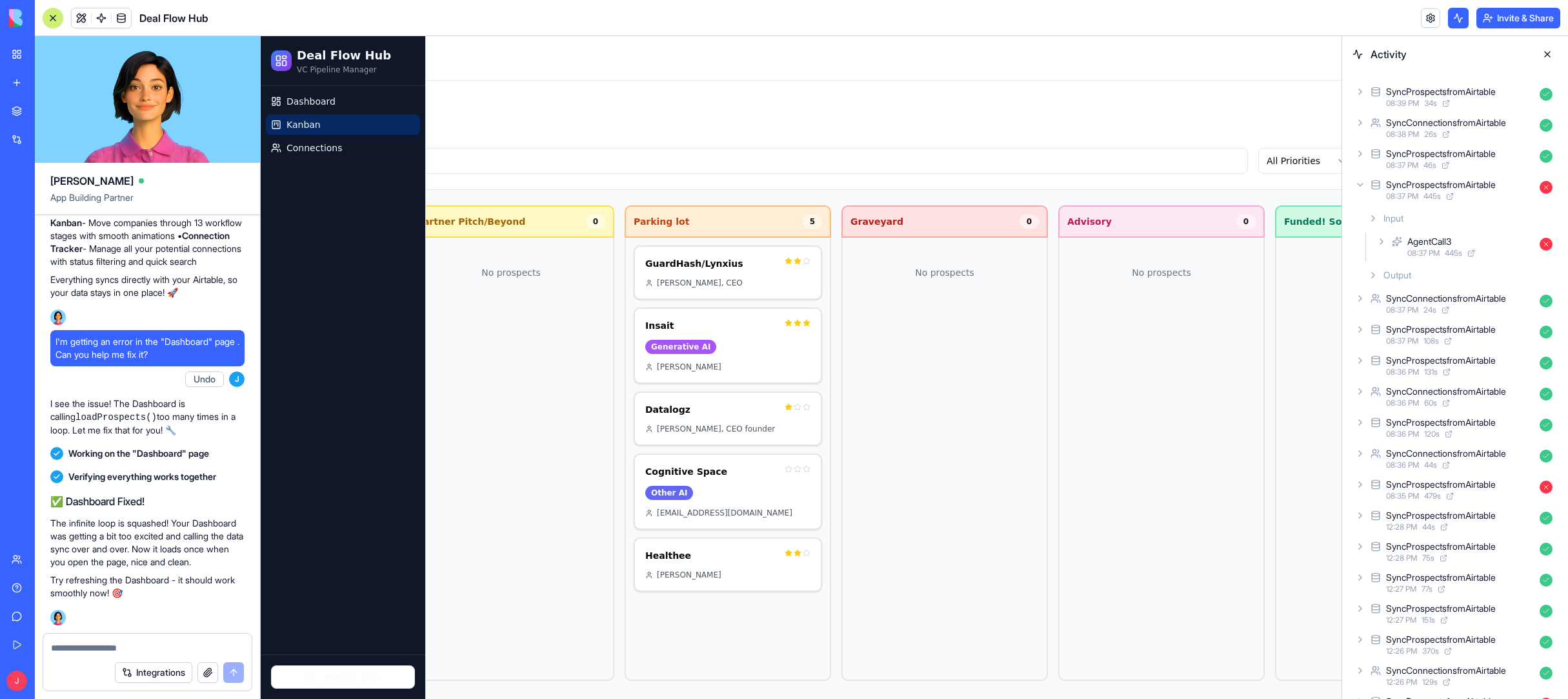
click at [1122, 188] on div "SyncProspectsfromAirtable" at bounding box center [1440, 184] width 109 height 12
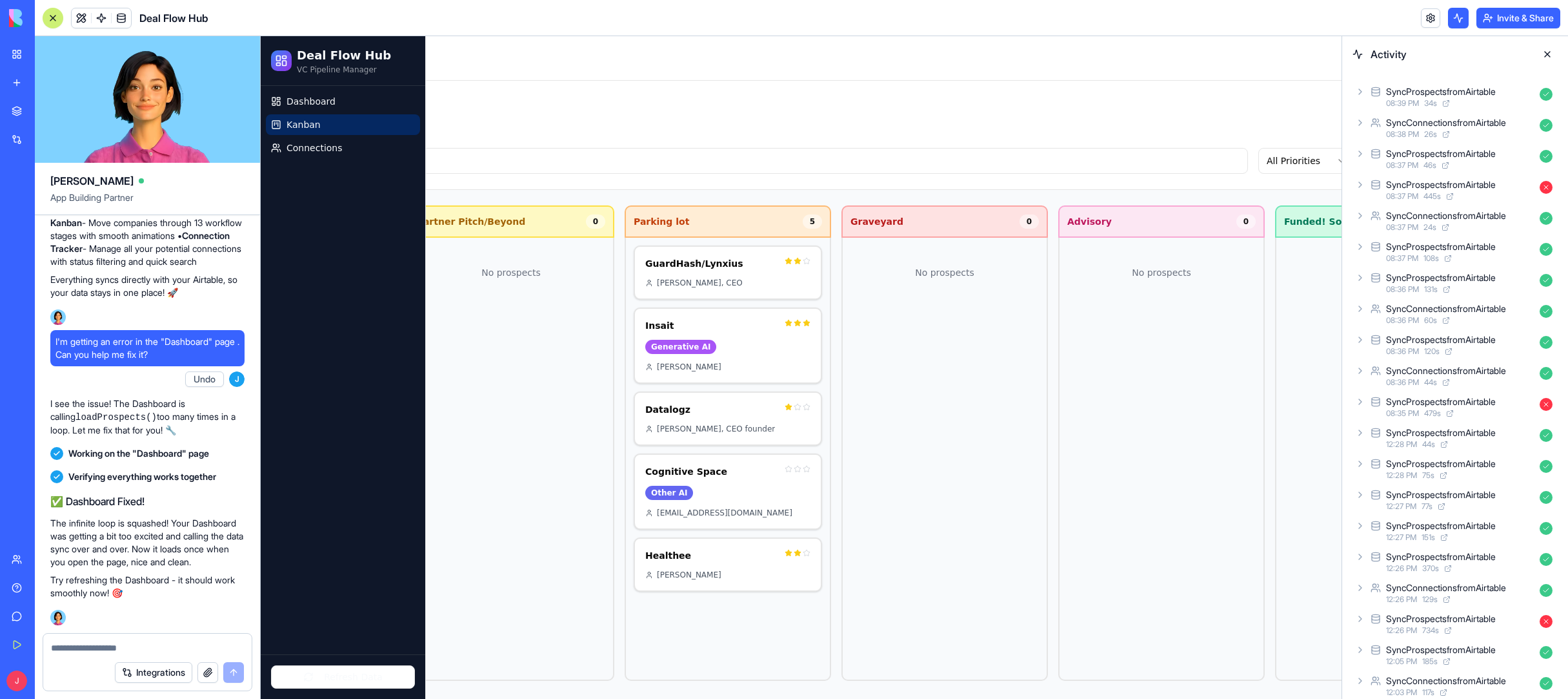
click at [1122, 55] on button at bounding box center [1548, 55] width 21 height 21
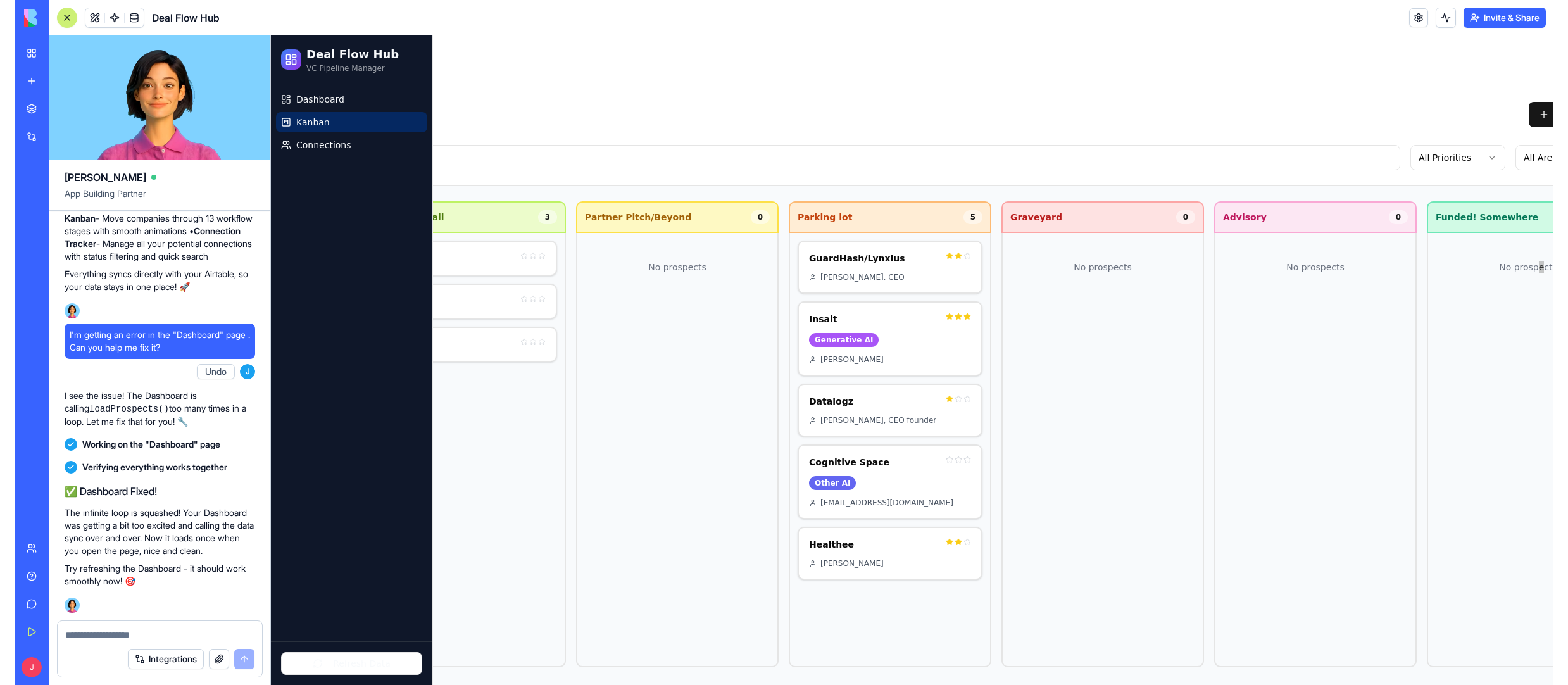
scroll to position [0, 1586]
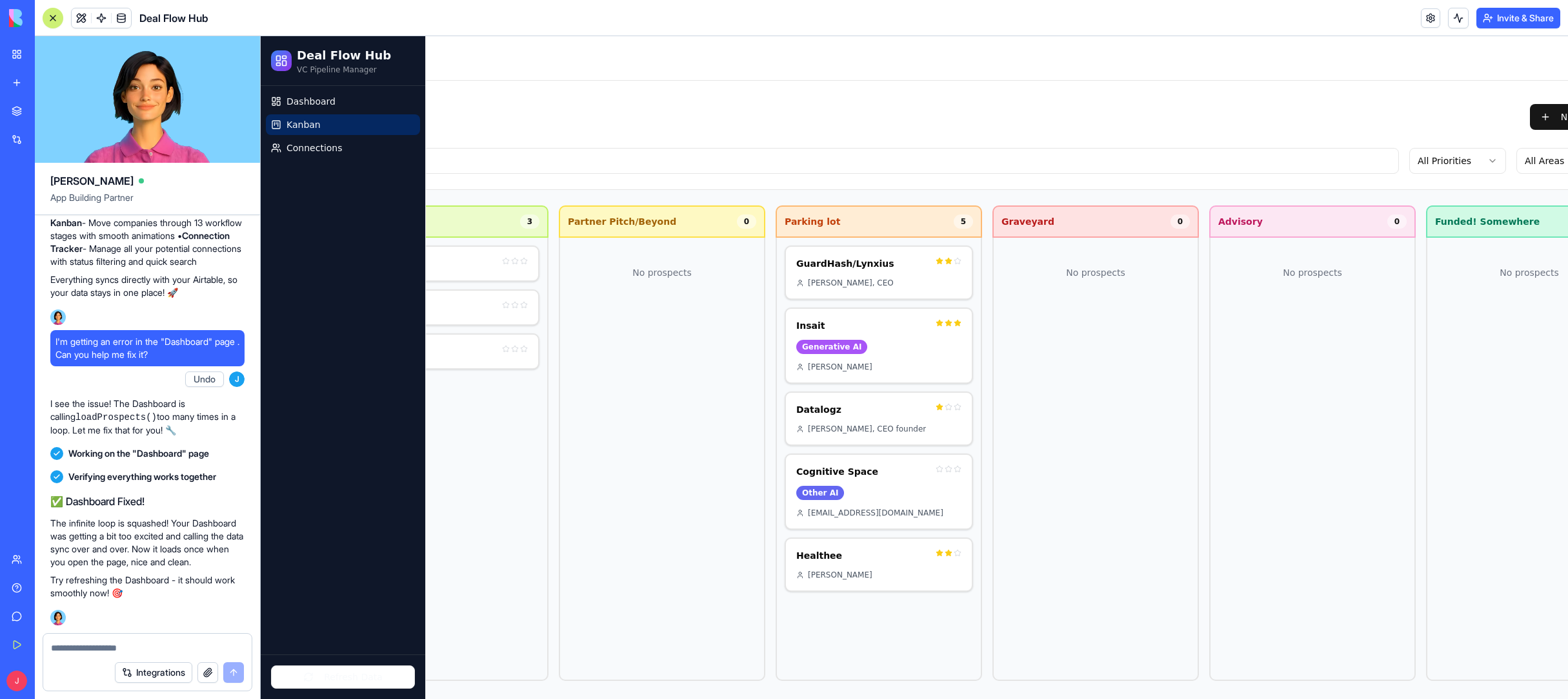
click at [1122, 281] on p "No prospects" at bounding box center [1530, 273] width 188 height 54
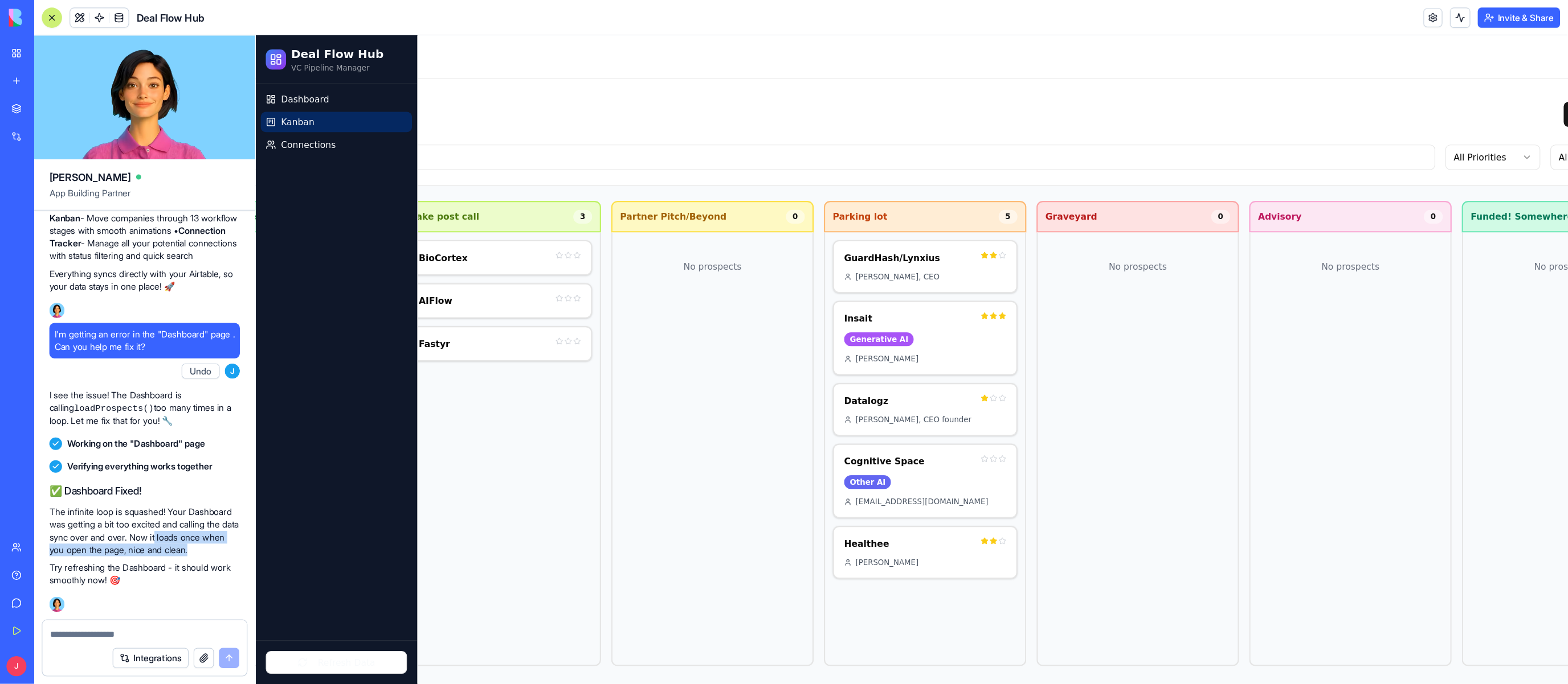
scroll to position [0, 1366]
click at [298, 196] on div "Dashboard Kanban Connections" at bounding box center [302, 326] width 145 height 501
drag, startPoint x: 143, startPoint y: 1, endPoint x: 363, endPoint y: 14, distance: 220.4
click at [363, 14] on header "Deal Flow Hub Invite & Share" at bounding box center [720, 16] width 1380 height 32
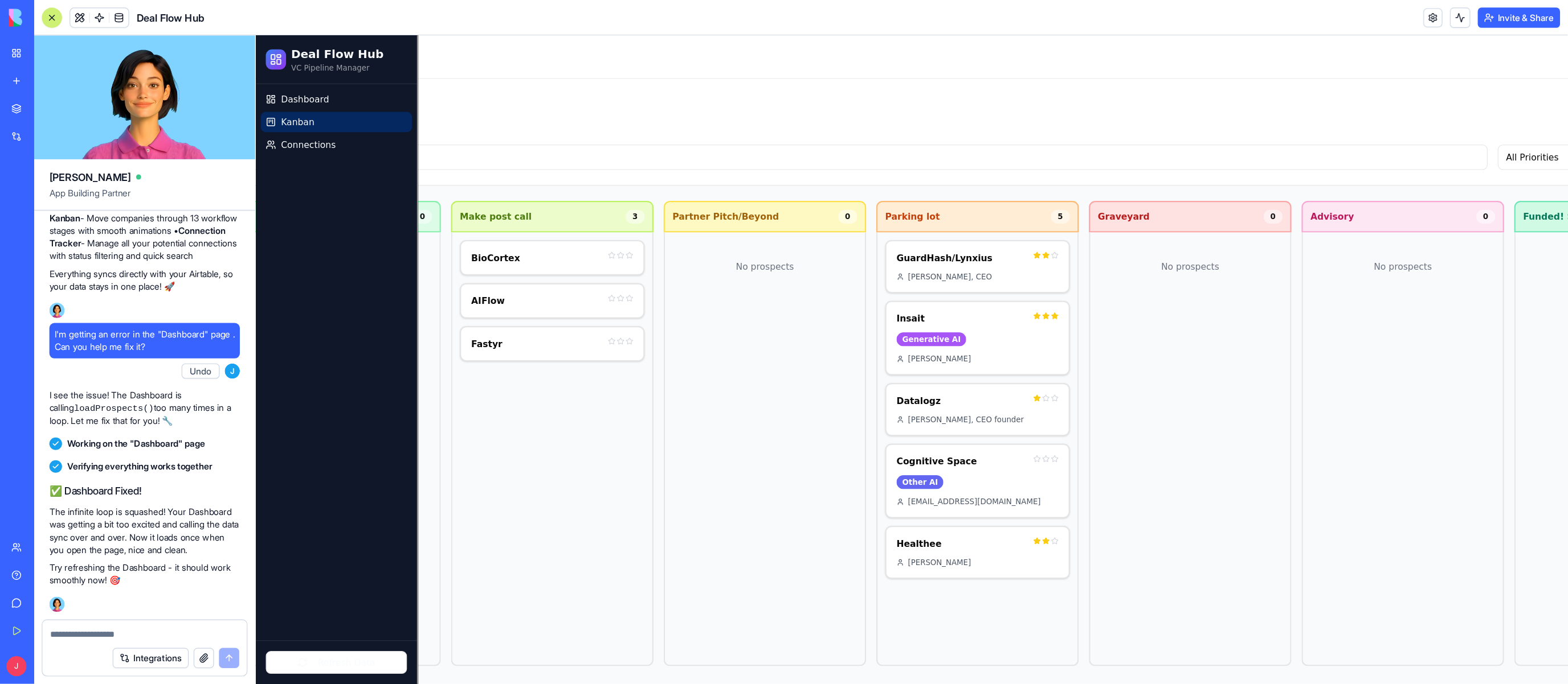
scroll to position [2634, 0]
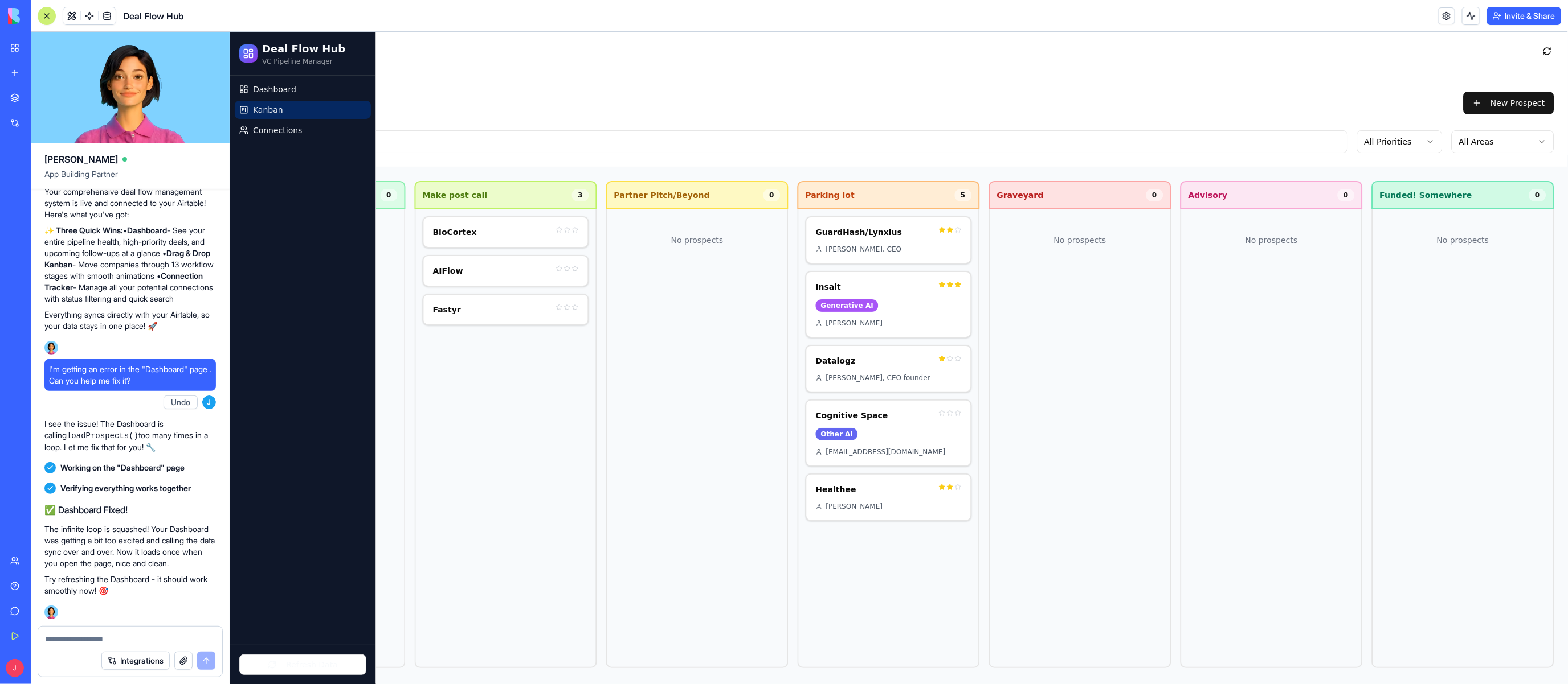
click at [17, 610] on link "Give feedback" at bounding box center [26, 611] width 46 height 23
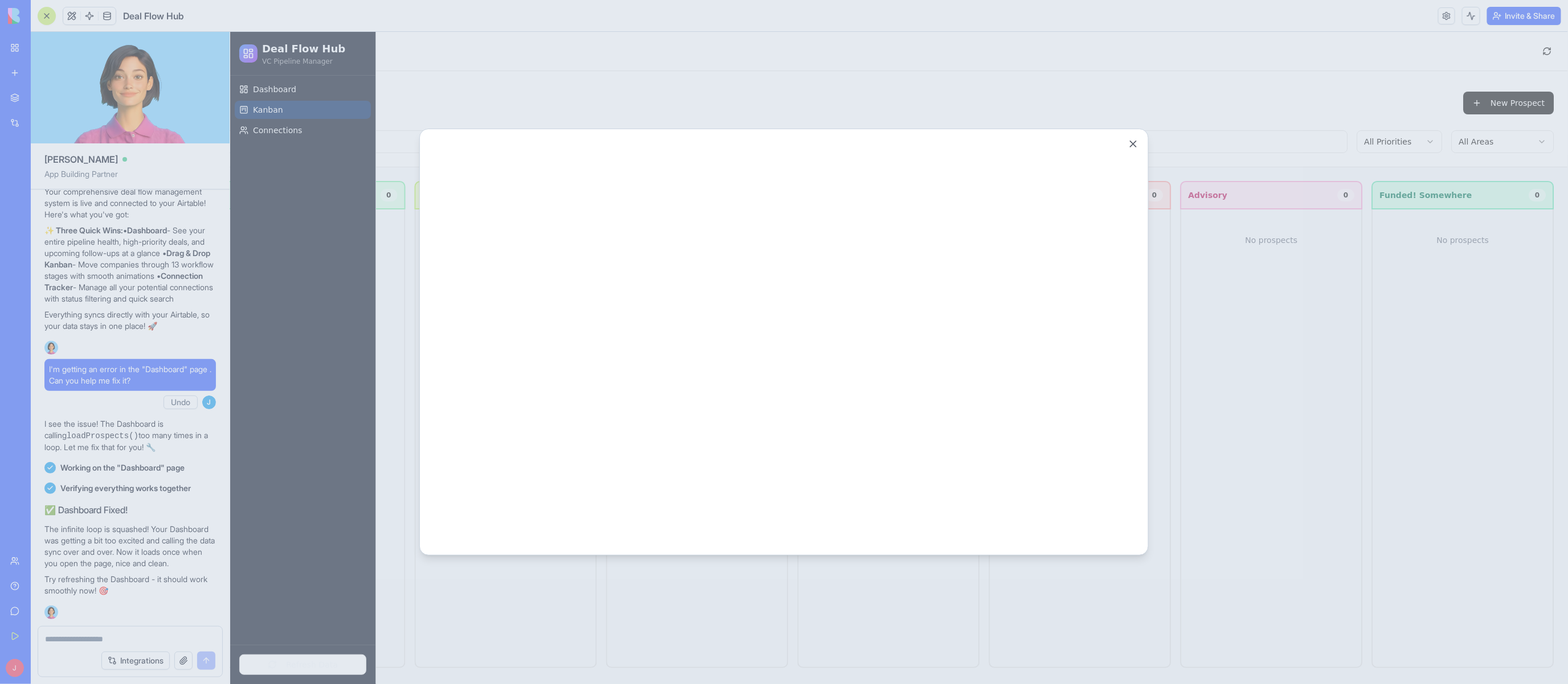
scroll to position [0, 0]
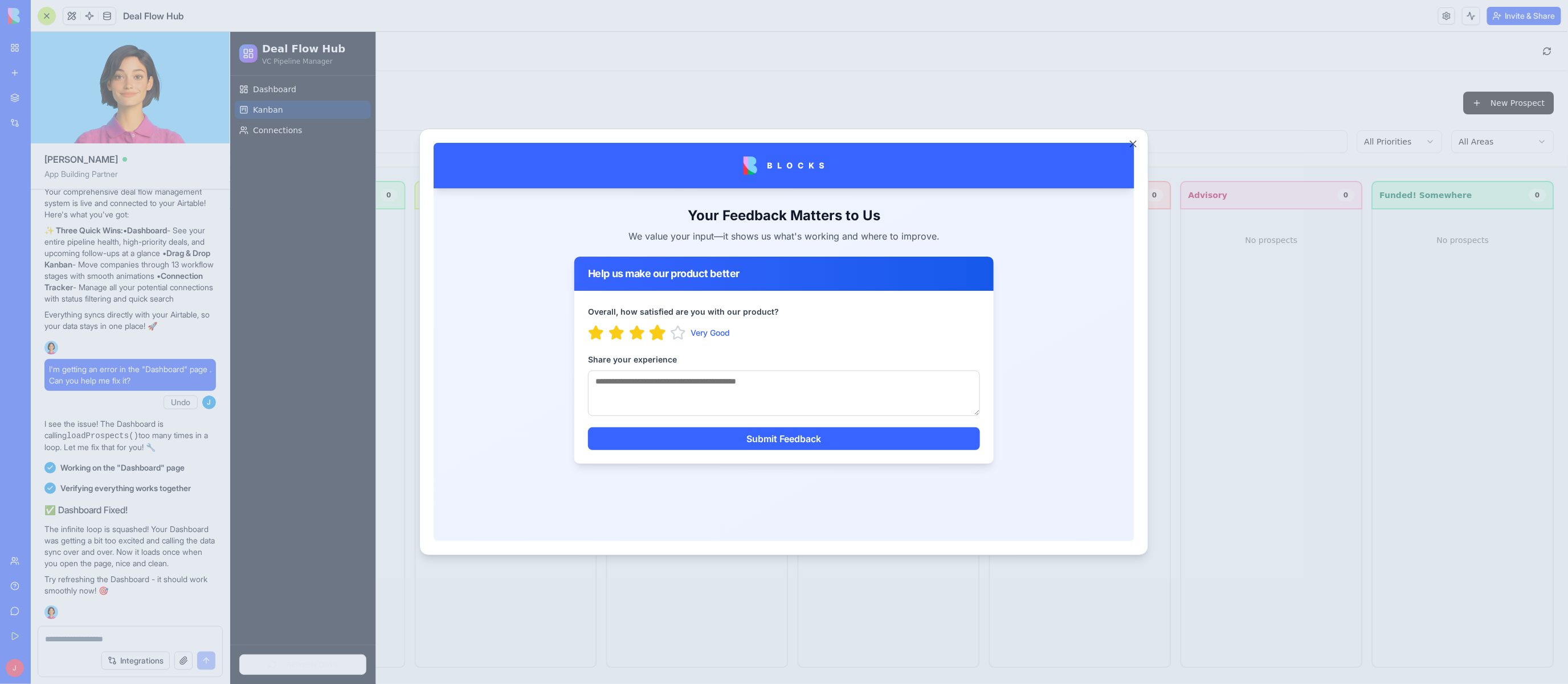
click at [657, 333] on icon "button" at bounding box center [657, 332] width 14 height 14
click at [667, 389] on textarea "Share your experience" at bounding box center [783, 393] width 392 height 46
click at [766, 382] on textarea "Share your experience" at bounding box center [783, 393] width 392 height 46
click at [756, 347] on form "Overall, how satisfied are you with our product? Very Good Share your experienc…" at bounding box center [783, 377] width 392 height 146
click at [990, 144] on button "Close" at bounding box center [1133, 143] width 11 height 11
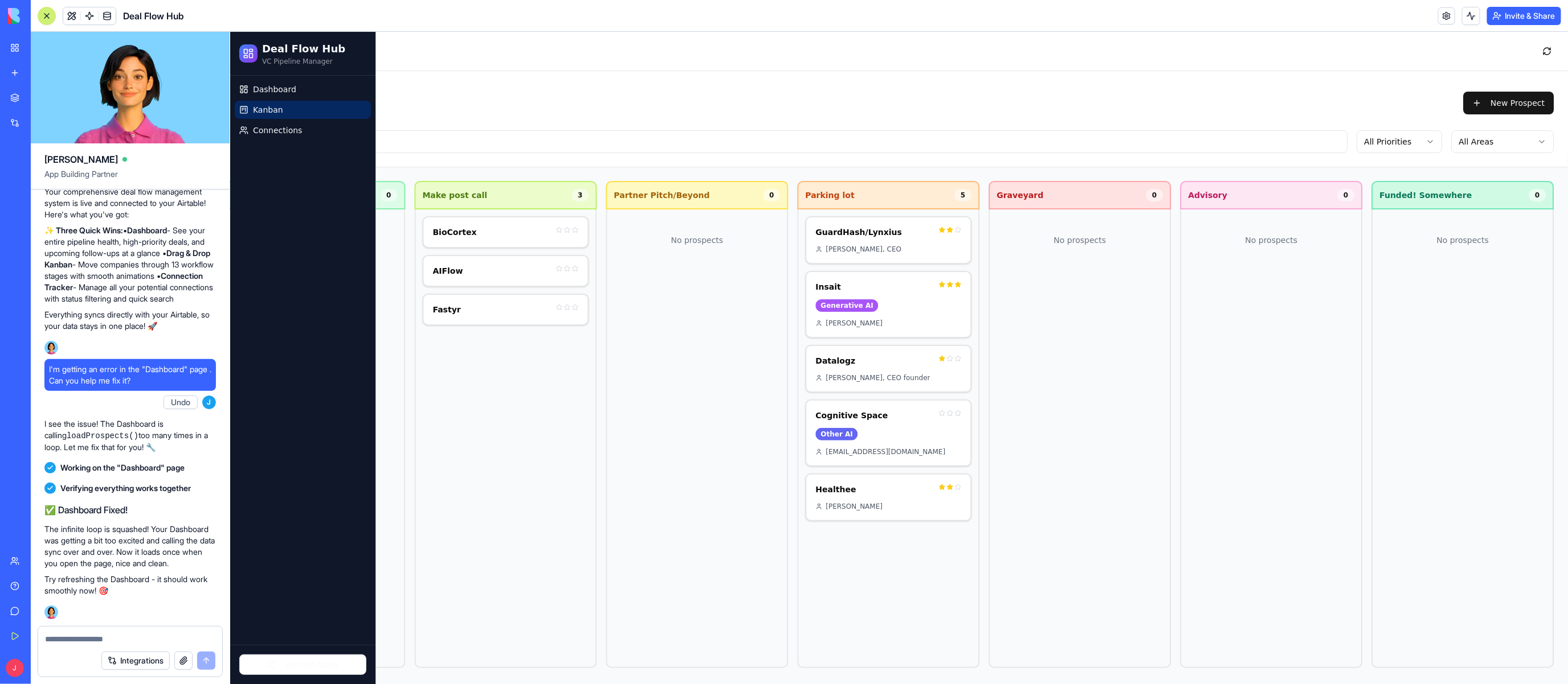
click at [409, 128] on div "Kanban Board Drag prospects between workflow stages New Prospect All Priorities…" at bounding box center [313, 119] width 2507 height 97
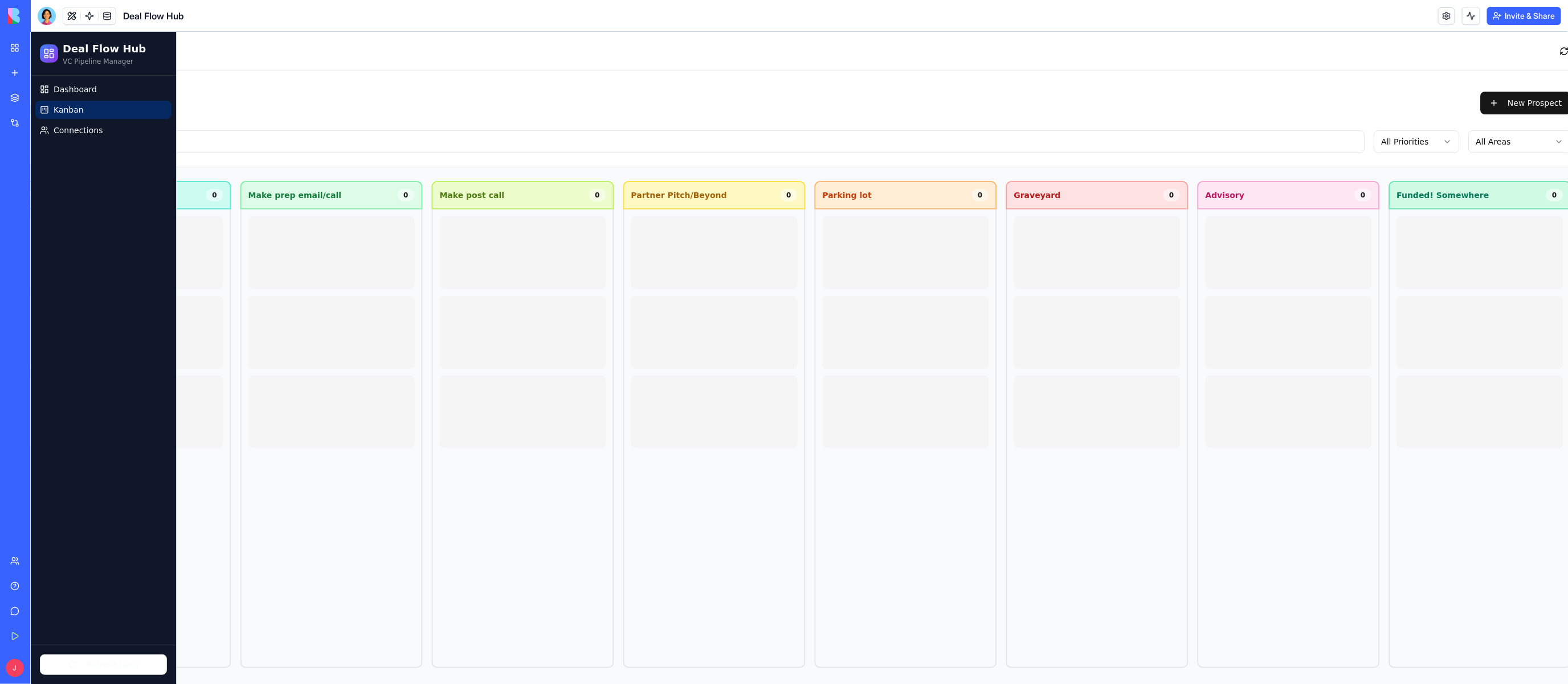
scroll to position [0, 1124]
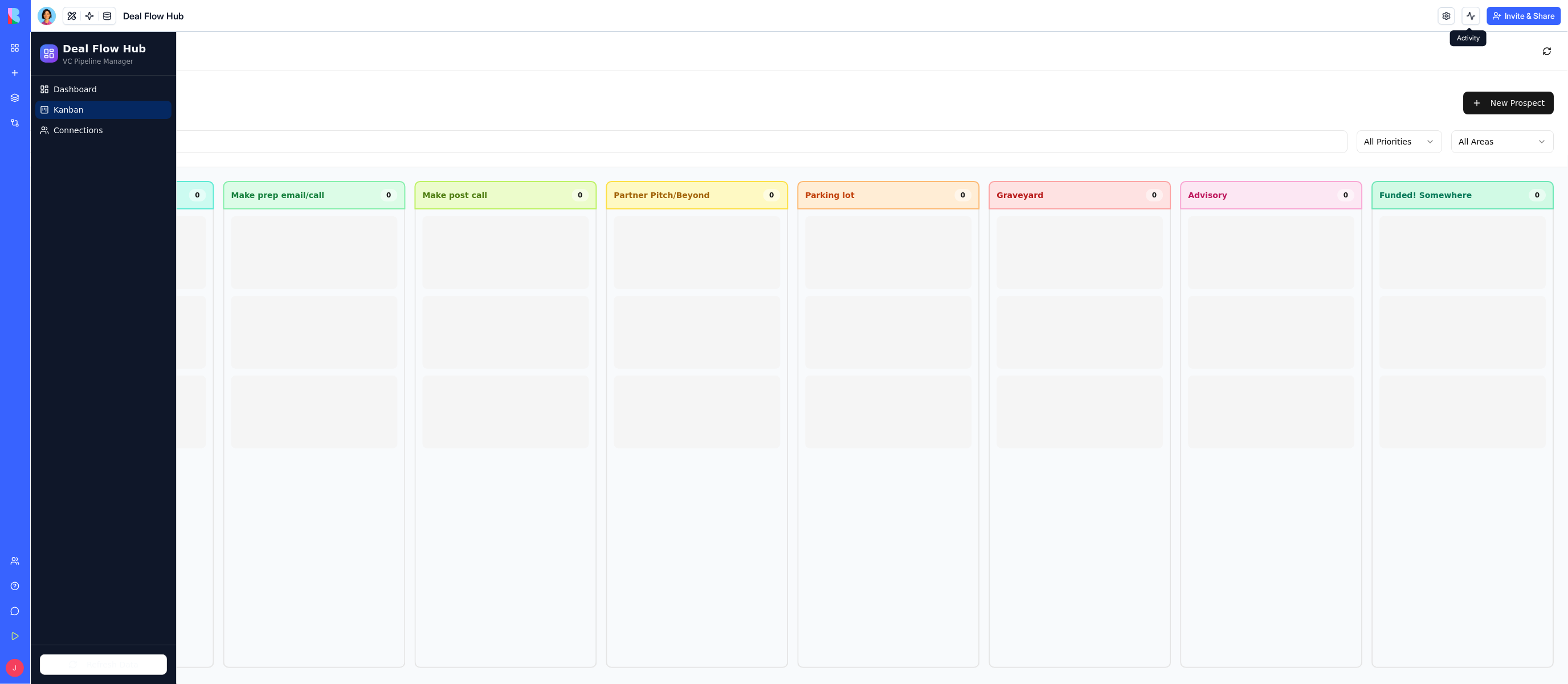
click at [1471, 14] on button at bounding box center [1471, 16] width 19 height 19
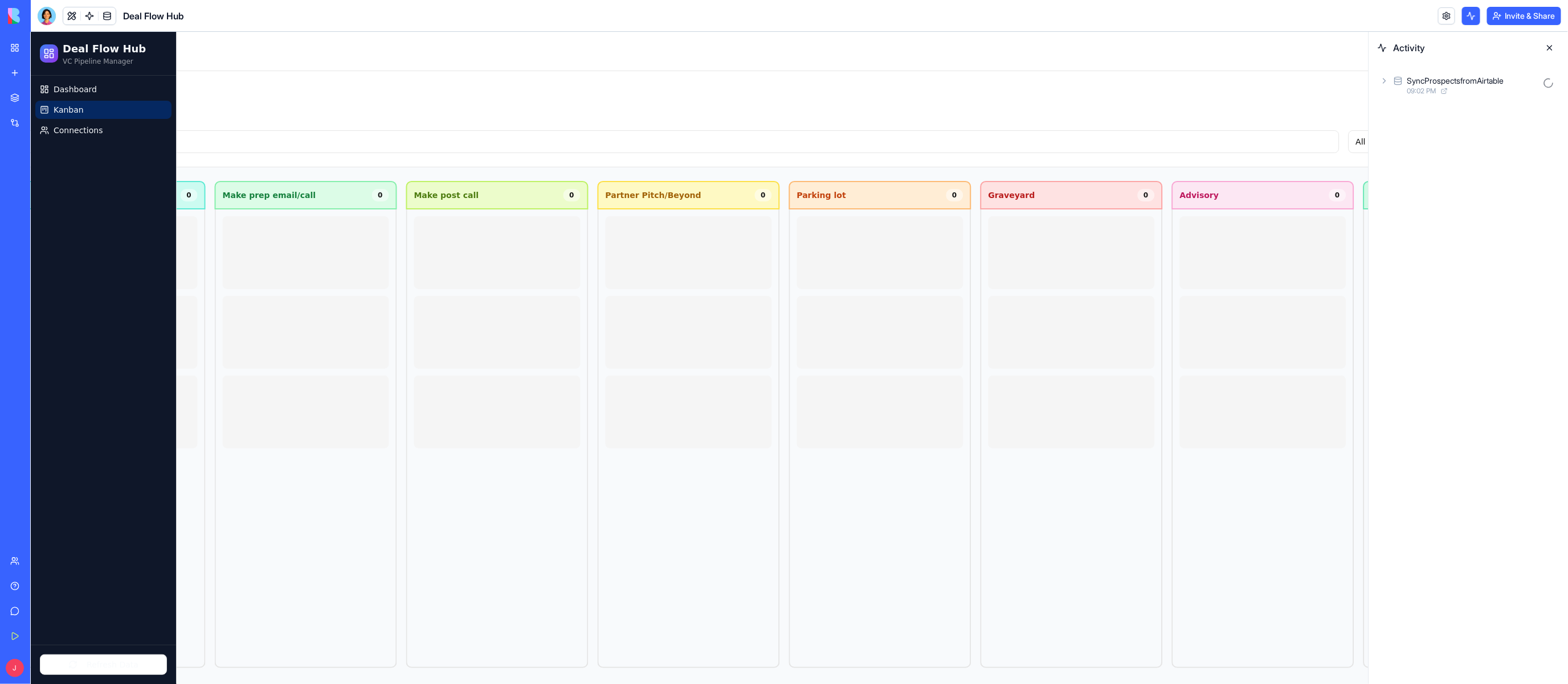
click at [1470, 20] on button at bounding box center [1471, 16] width 19 height 19
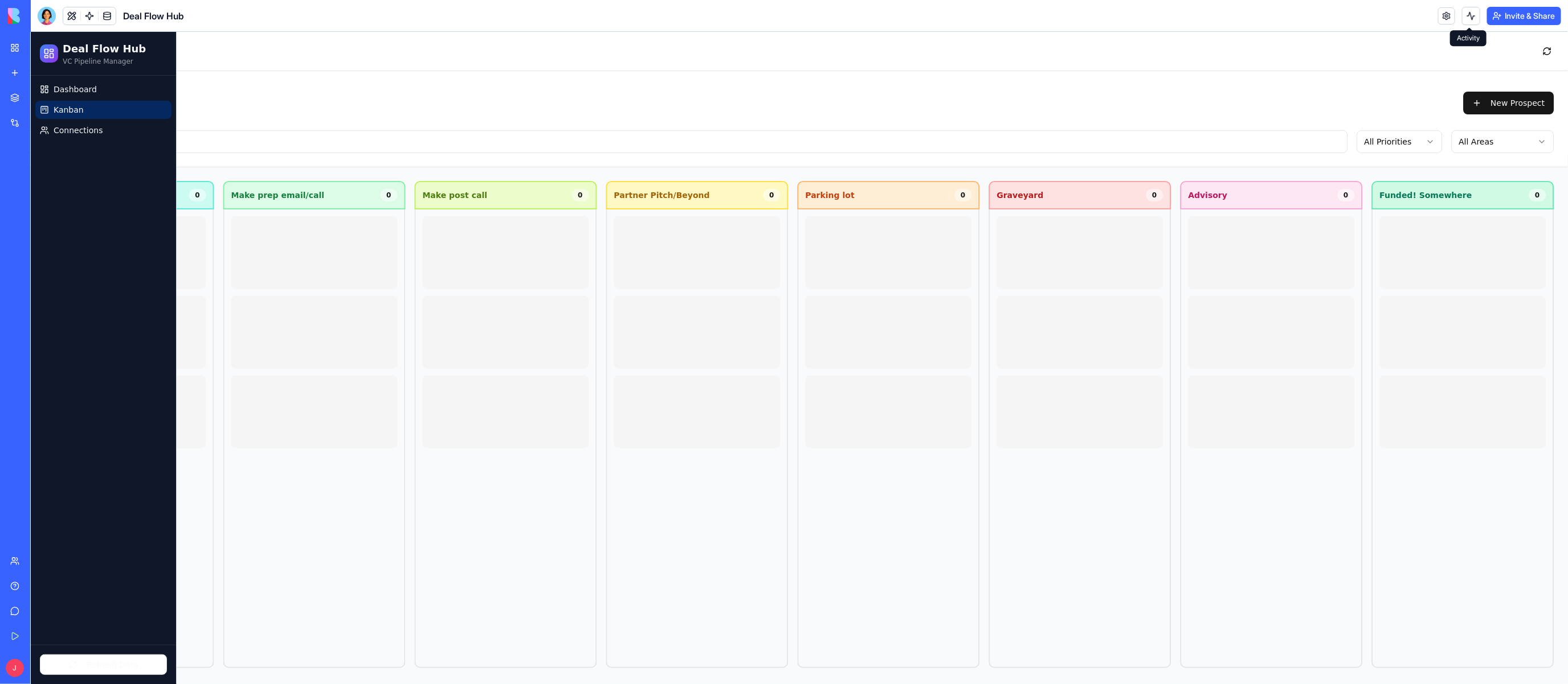
click at [1468, 17] on button at bounding box center [1471, 16] width 19 height 19
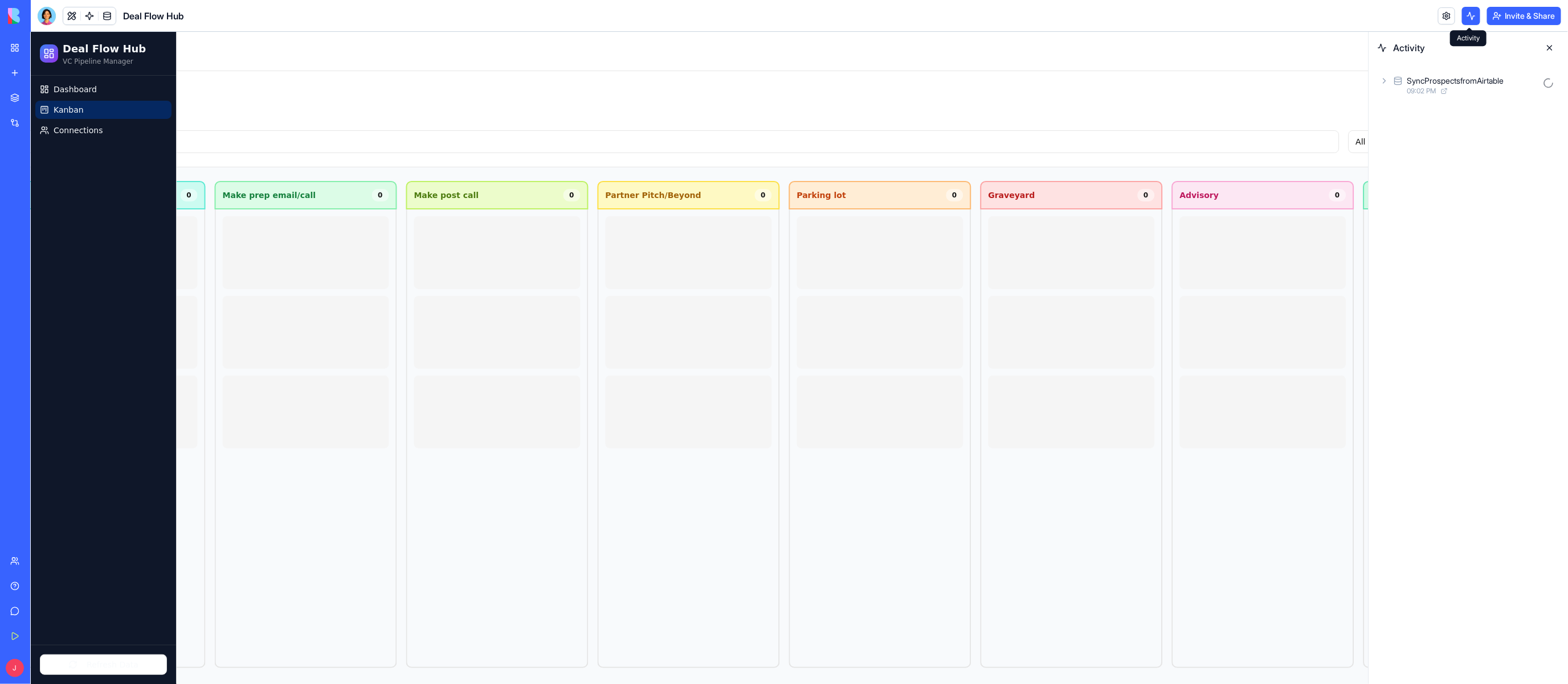
click at [1470, 12] on button at bounding box center [1471, 16] width 19 height 19
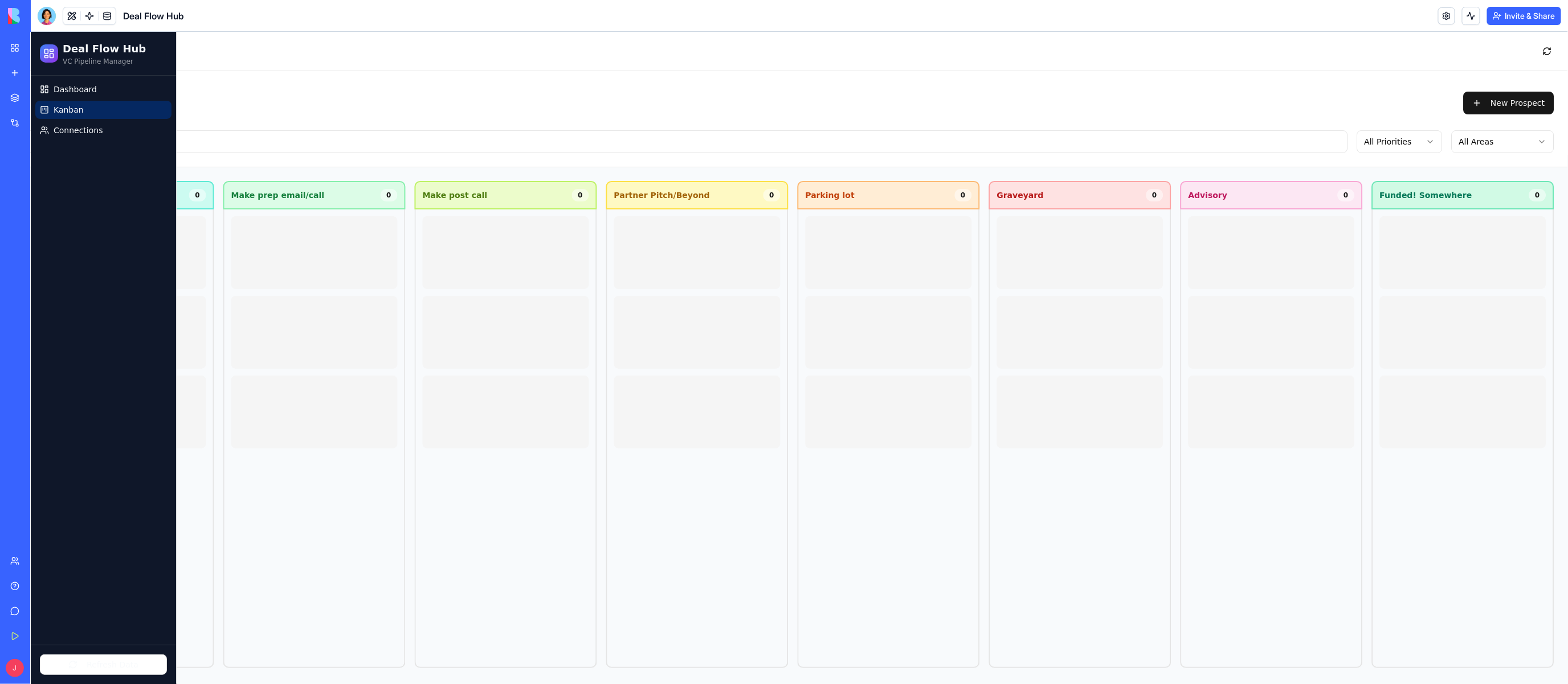
click at [479, 91] on div "Kanban Board Drag prospects between workflow stages New Prospect" at bounding box center [313, 102] width 2479 height 36
click at [1465, 17] on button at bounding box center [1471, 16] width 19 height 19
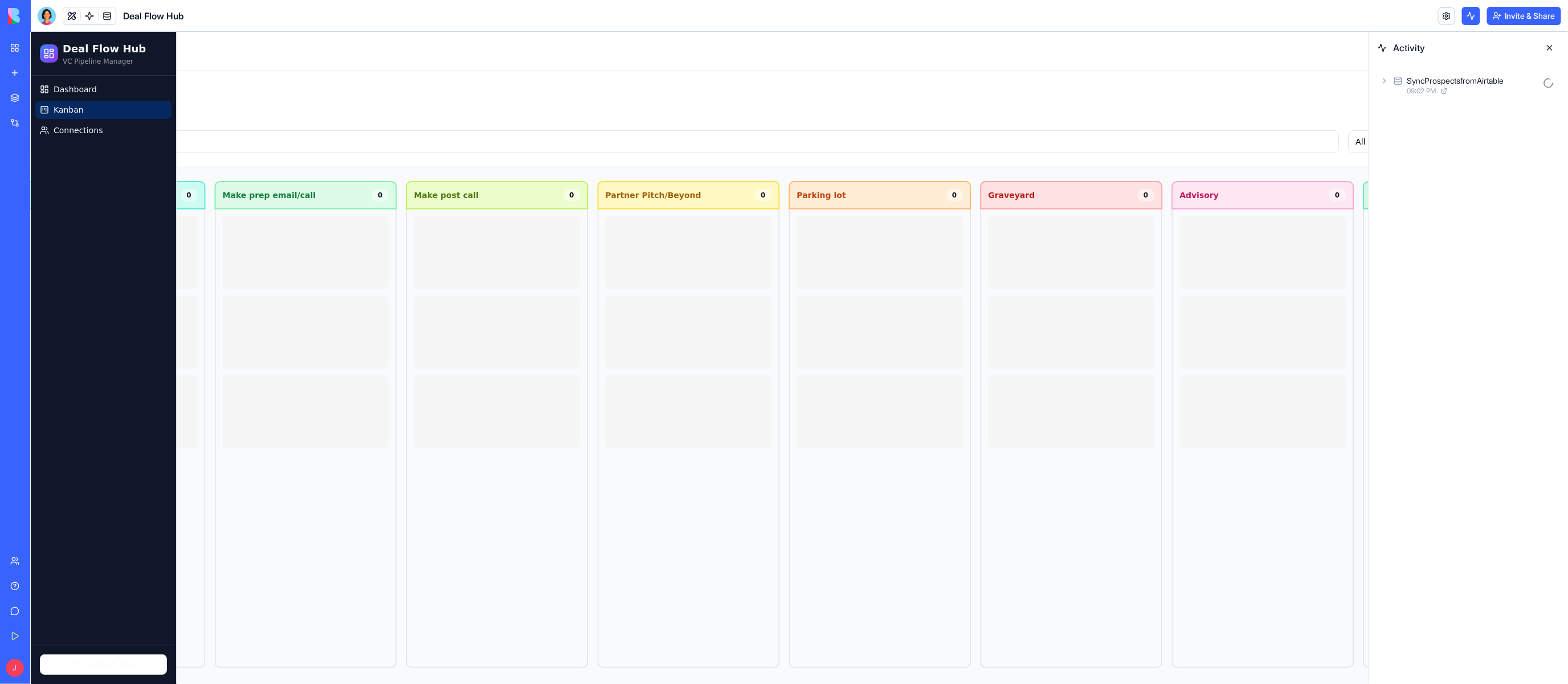
click at [1446, 92] on icon at bounding box center [1444, 91] width 7 height 7
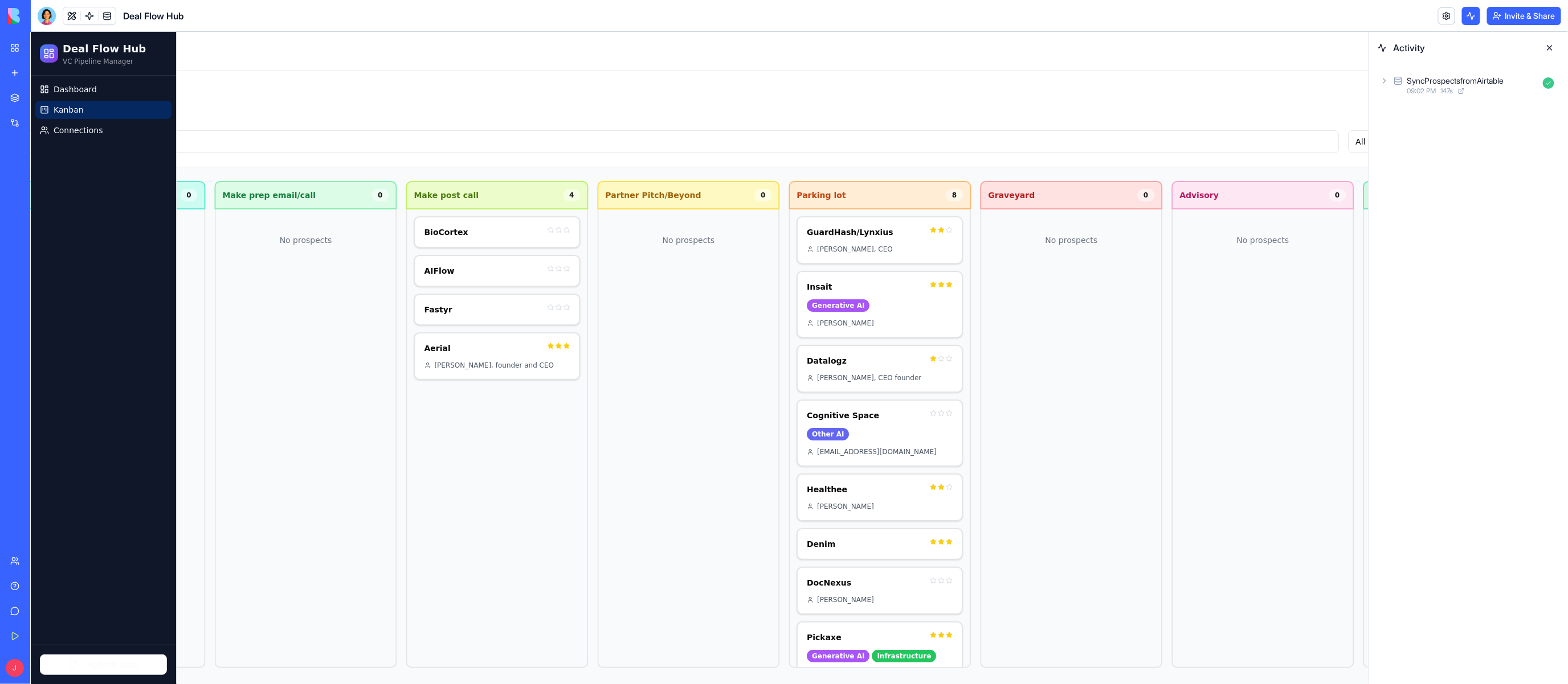
click at [409, 87] on div "Kanban Board Drag prospects between workflow stages New Prospect" at bounding box center [305, 102] width 2479 height 36
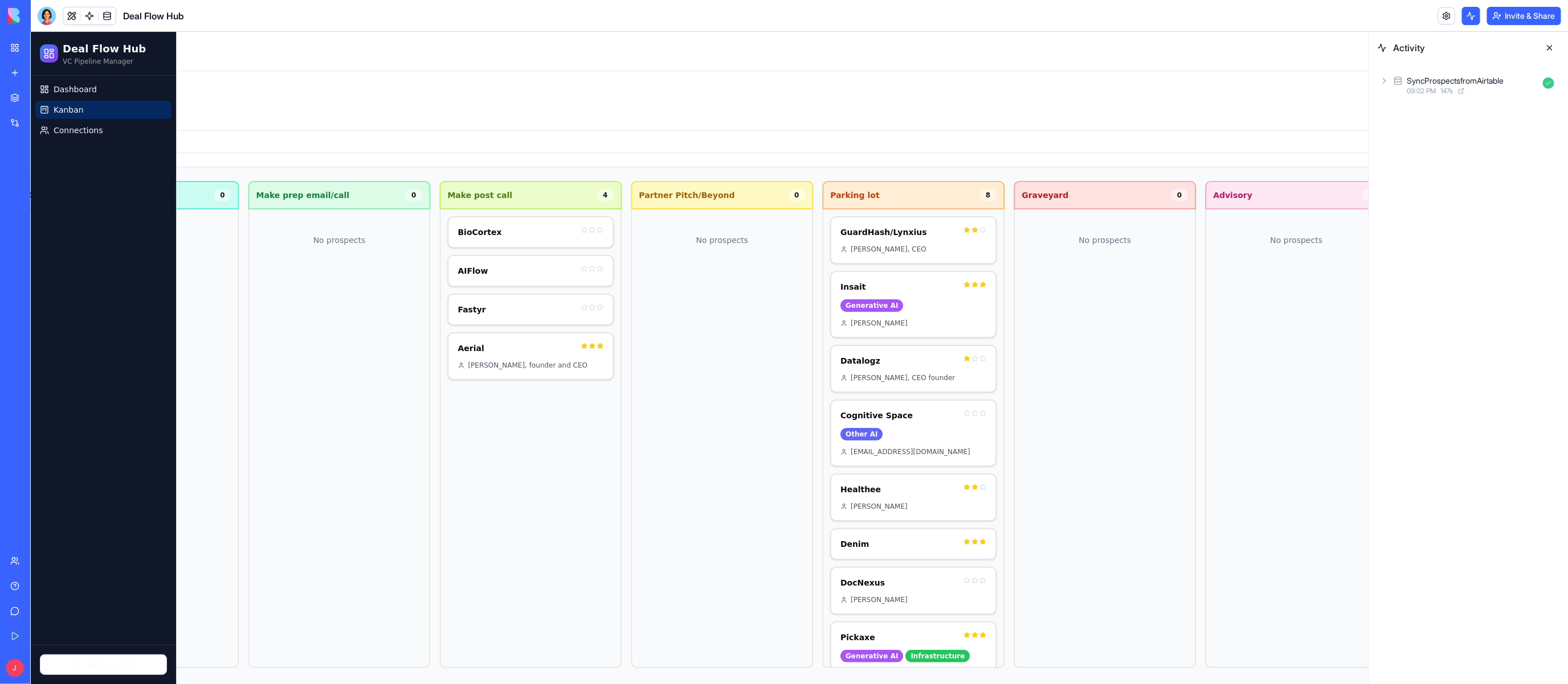
scroll to position [0, 1033]
